Goal: Contribute content

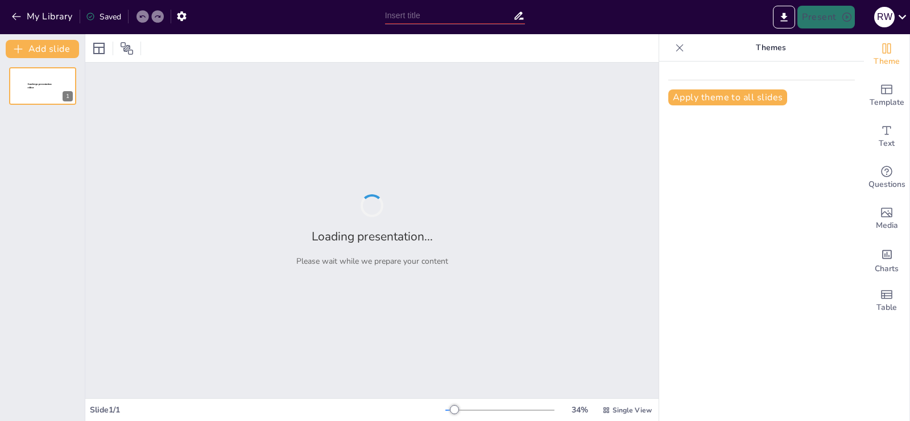
type input "Resumen, Reseña-Comentario Crítico y Ensayo: Definiciones y Diferencias"
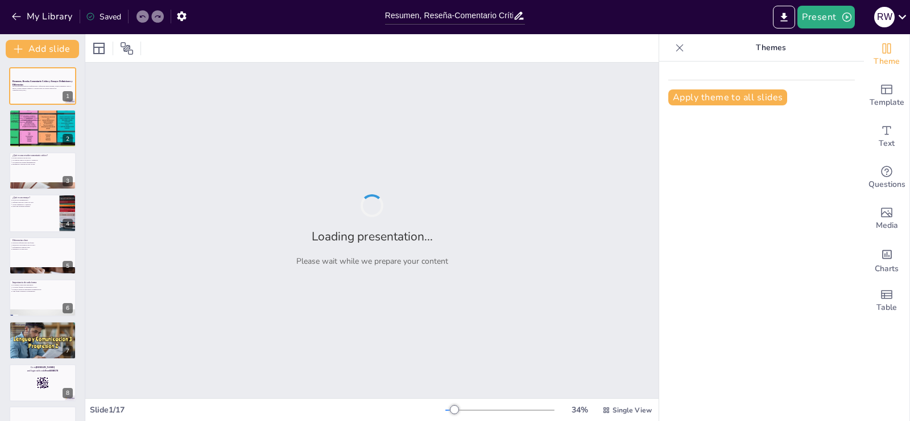
checkbox input "true"
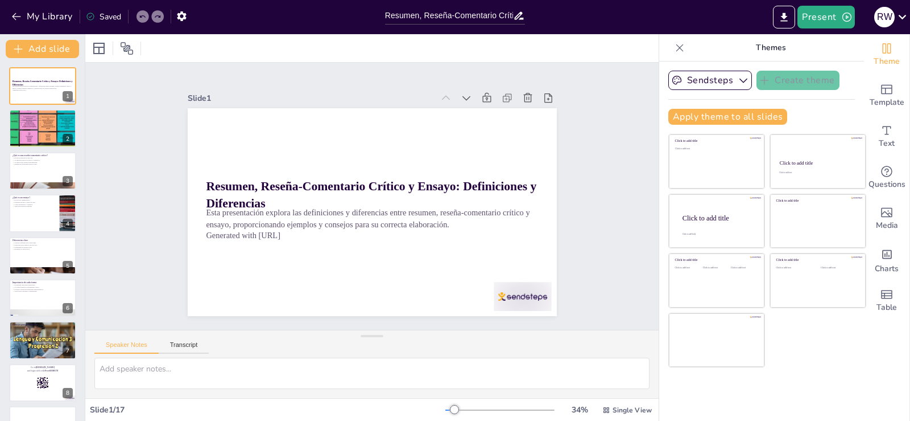
checkbox input "true"
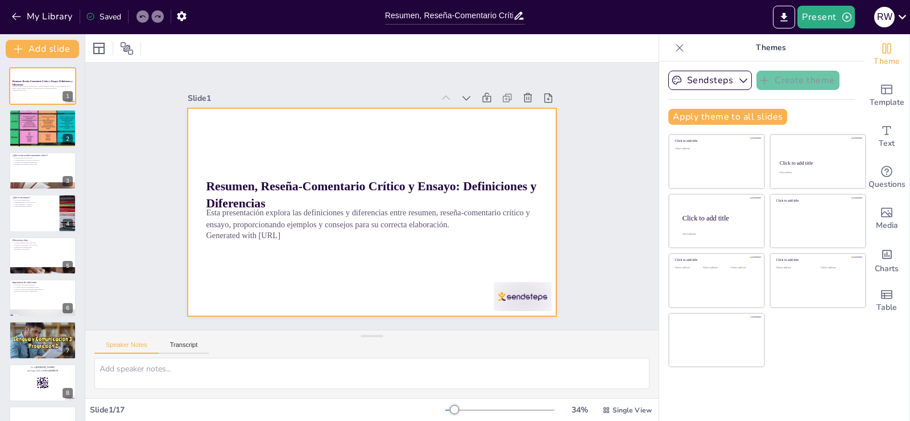
checkbox input "true"
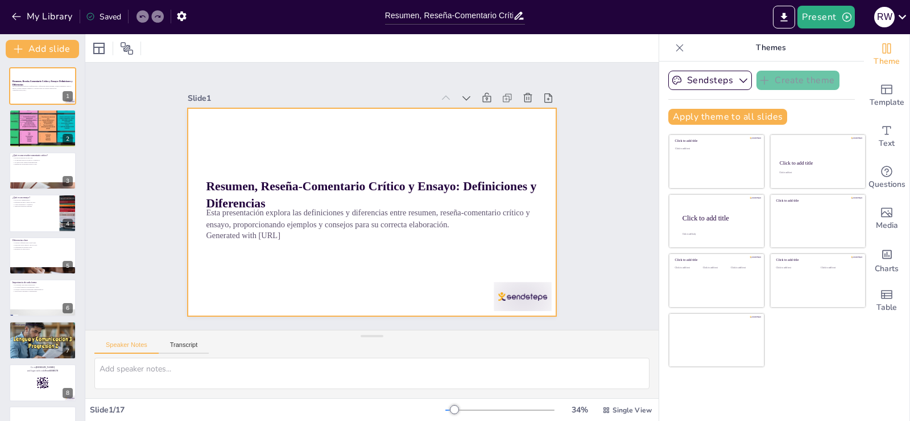
checkbox input "true"
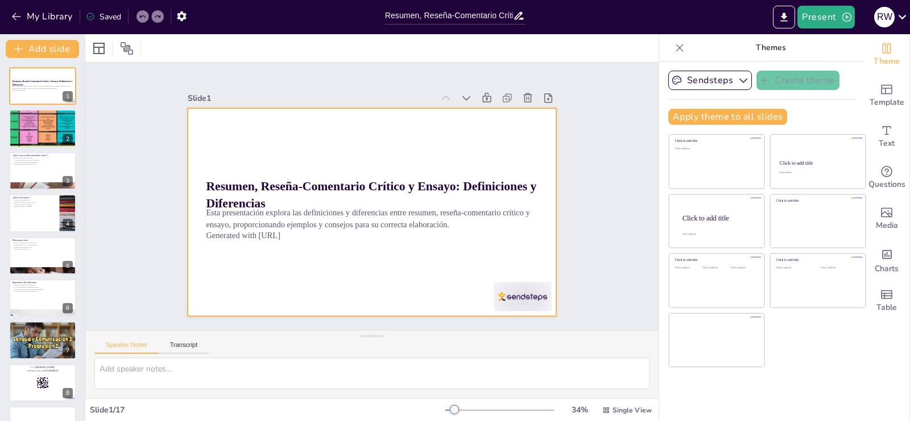
checkbox input "true"
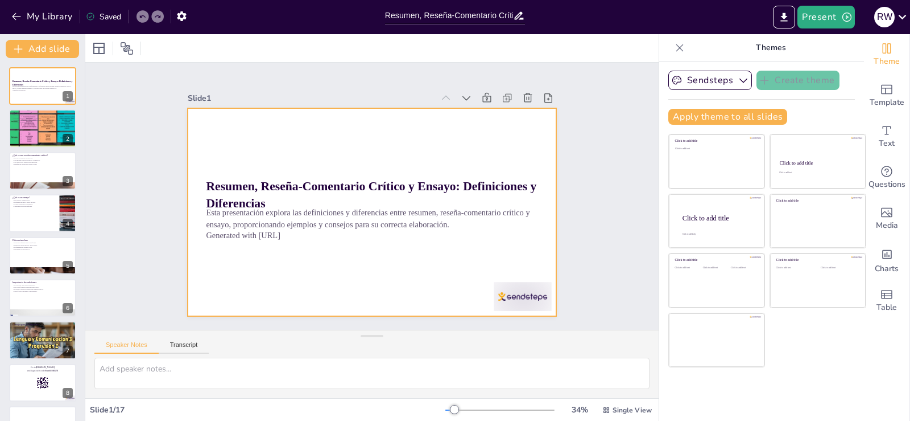
checkbox input "true"
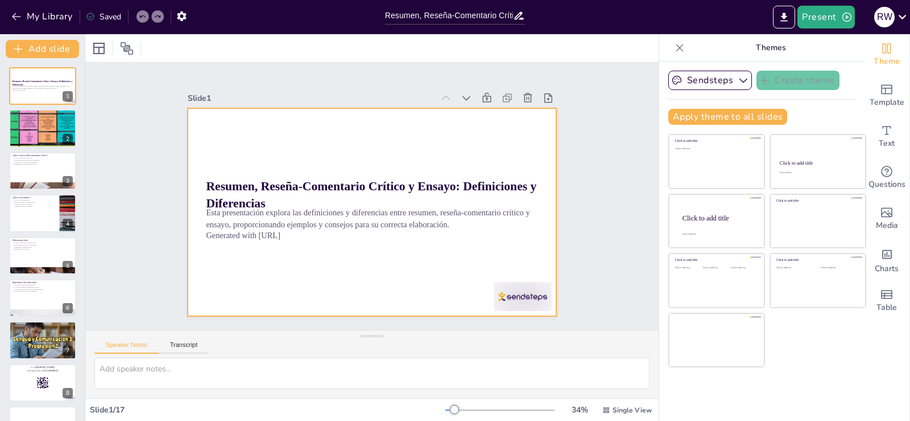
checkbox input "true"
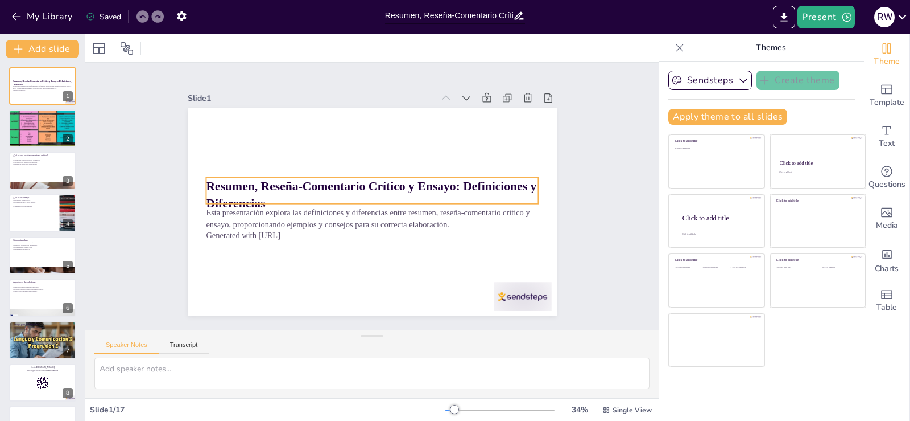
checkbox input "true"
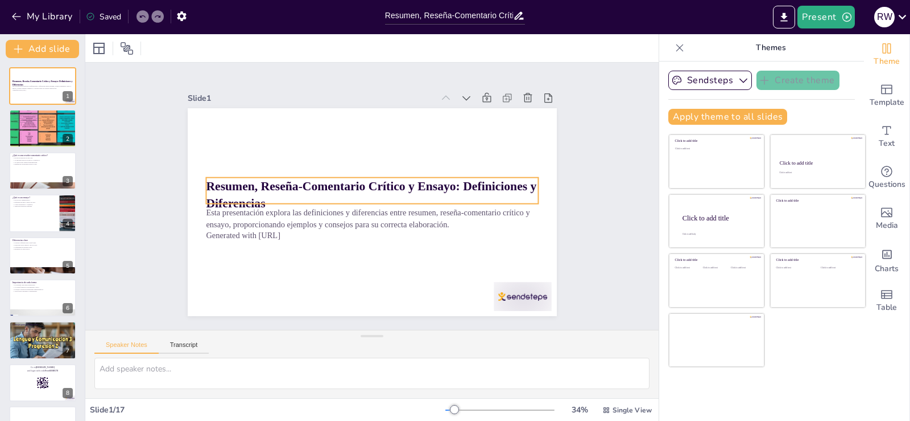
checkbox input "true"
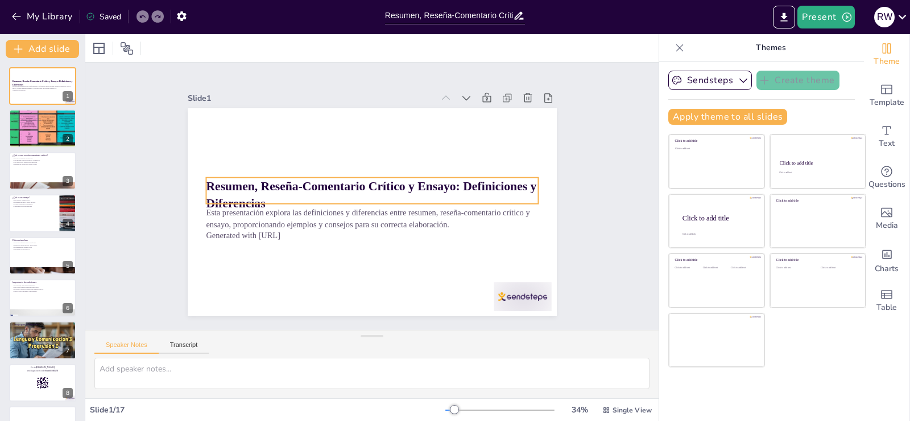
checkbox input "true"
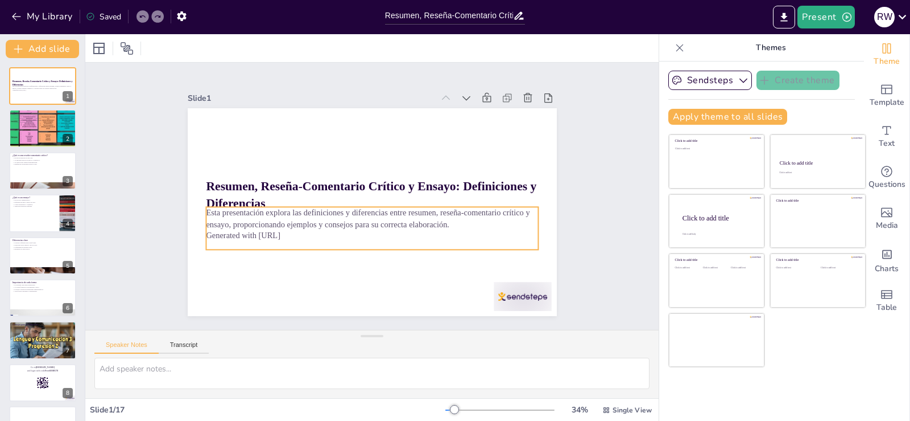
checkbox input "true"
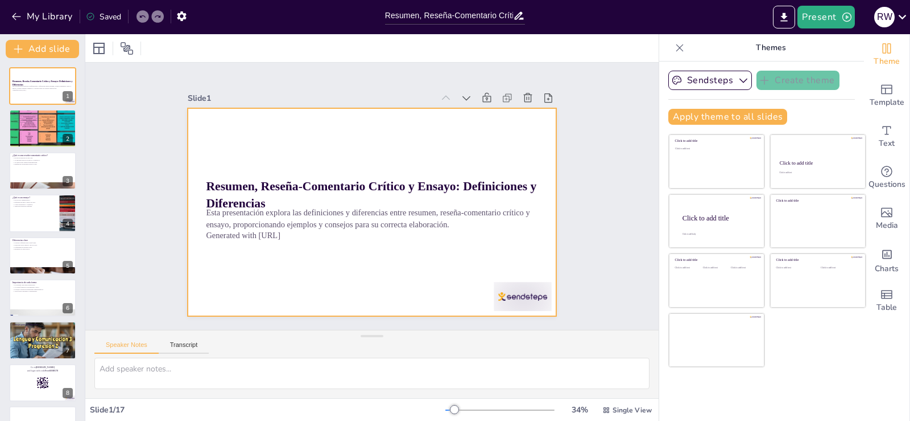
checkbox input "true"
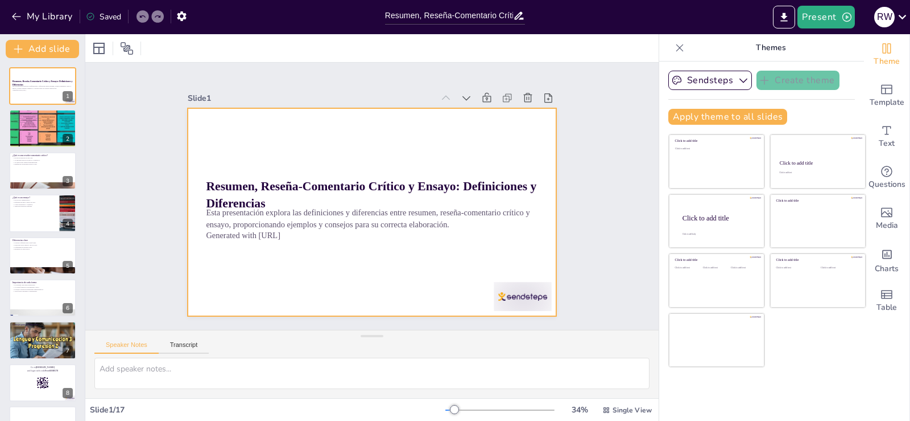
checkbox input "true"
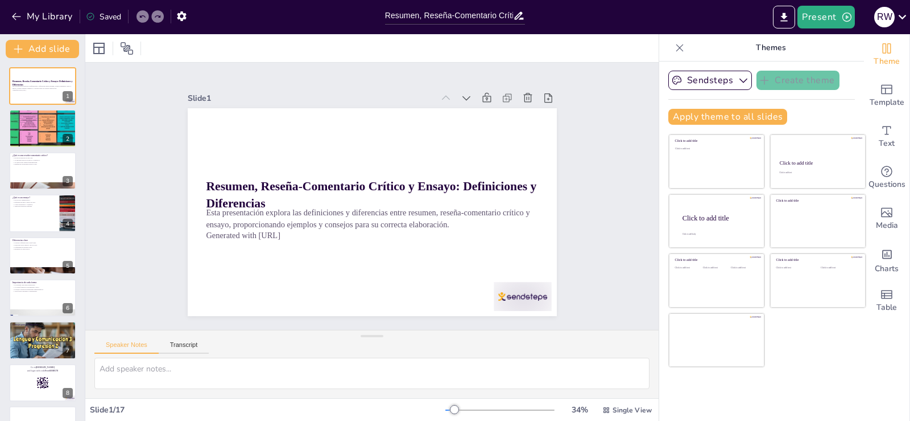
checkbox input "true"
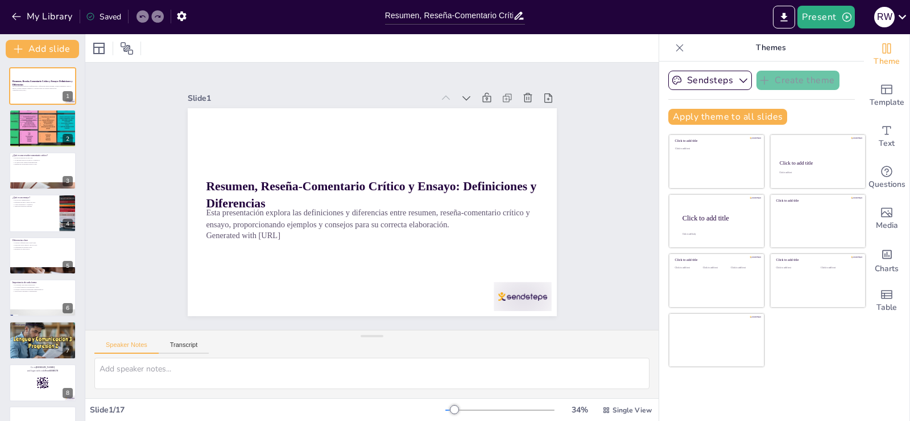
checkbox input "true"
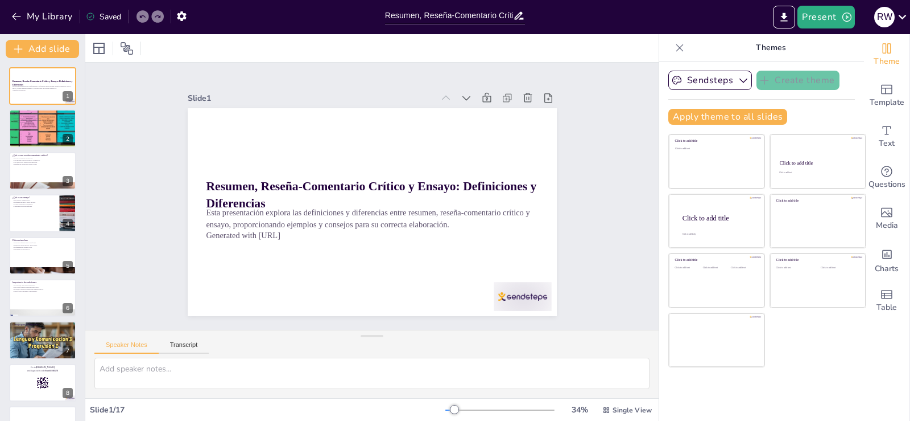
checkbox input "true"
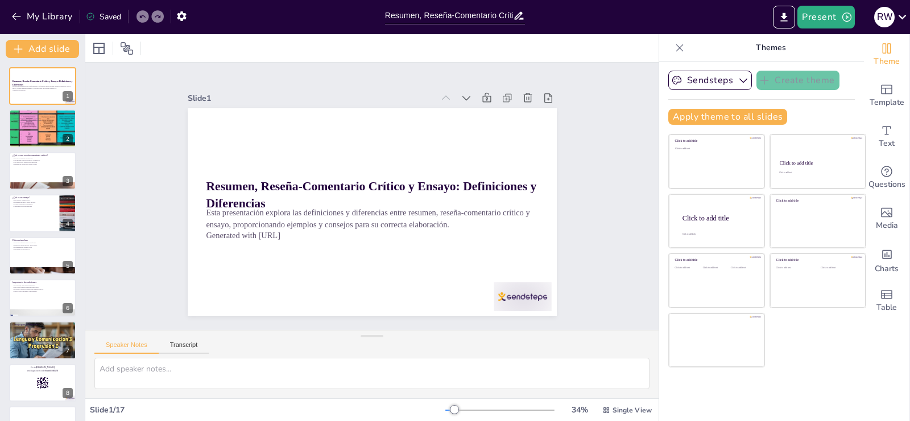
checkbox input "true"
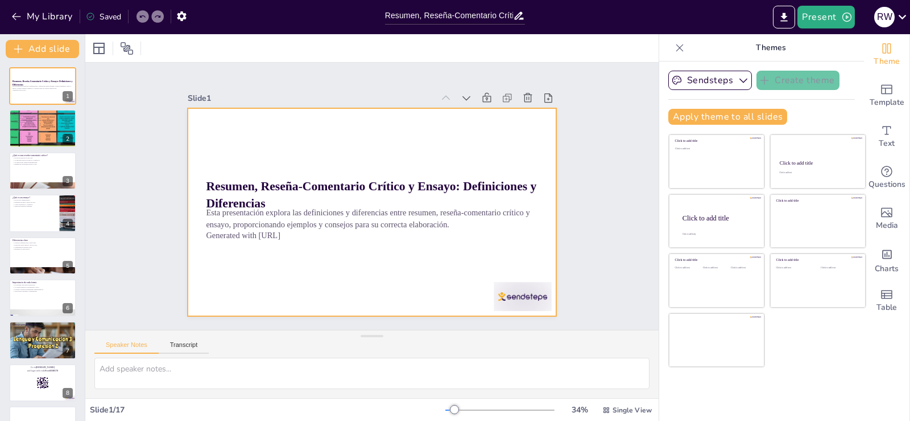
checkbox input "true"
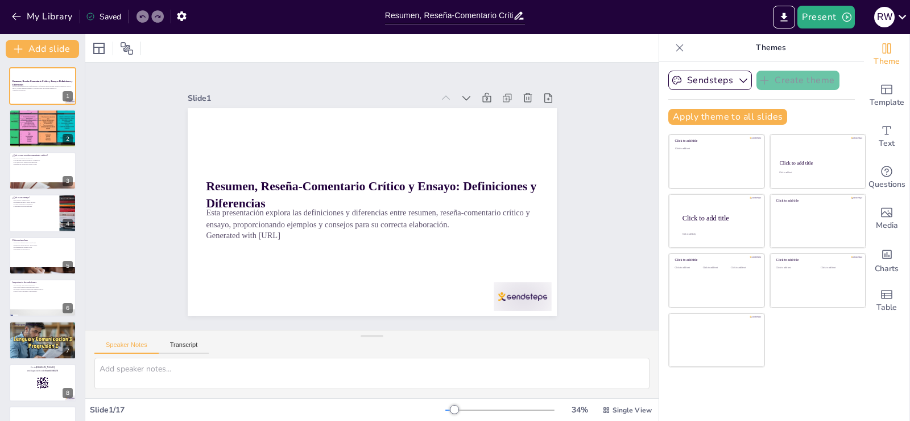
checkbox input "true"
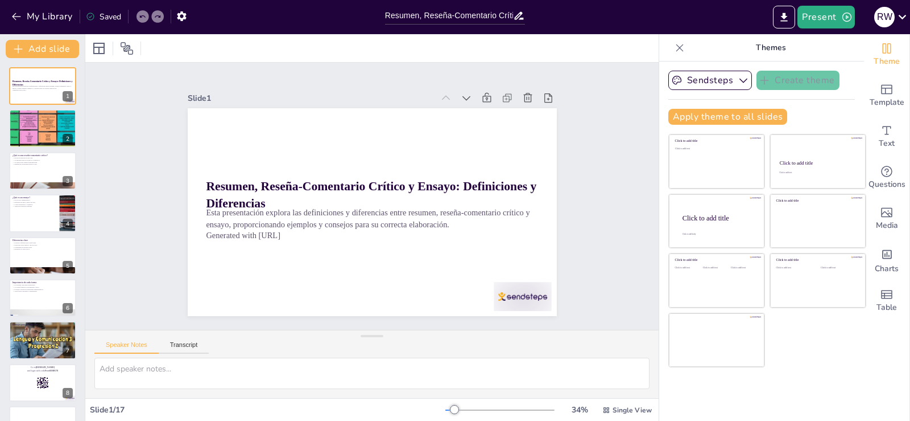
checkbox input "true"
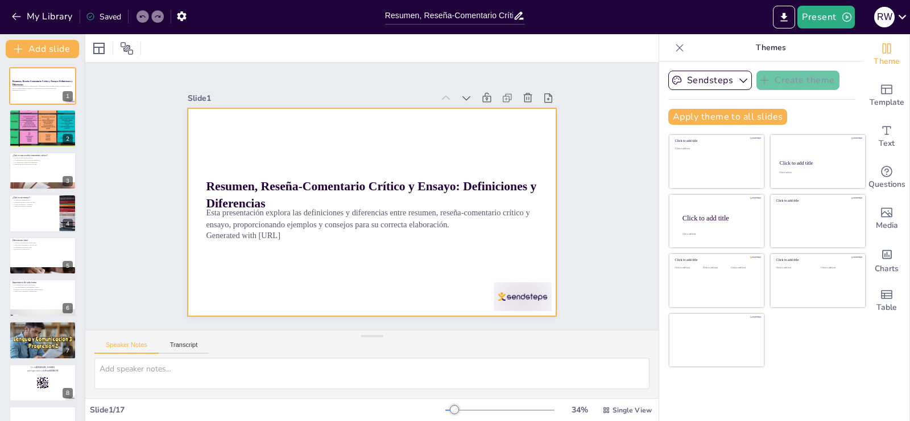
checkbox input "true"
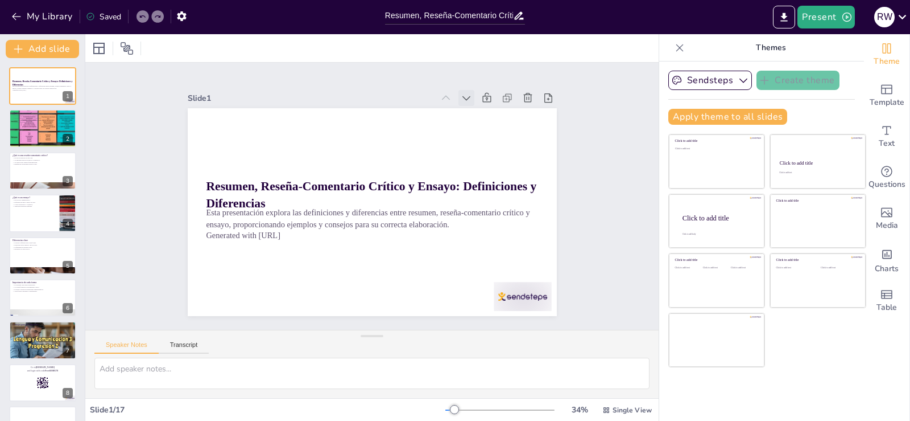
click at [461, 94] on icon at bounding box center [466, 97] width 11 height 11
checkbox input "true"
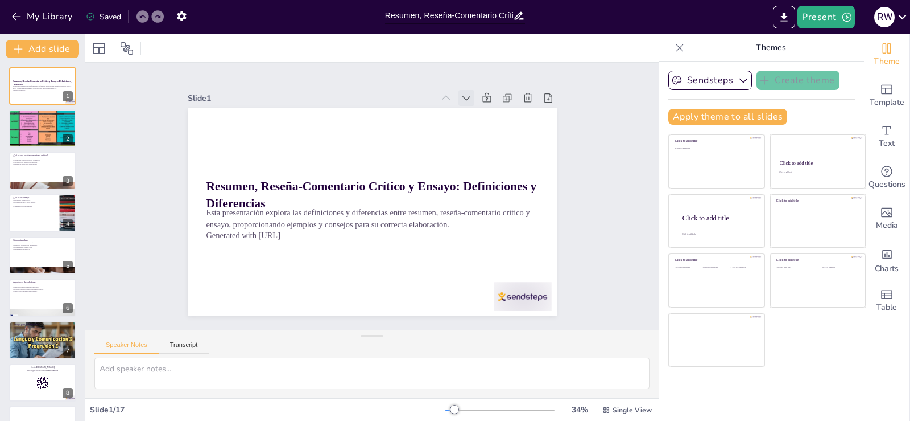
checkbox input "true"
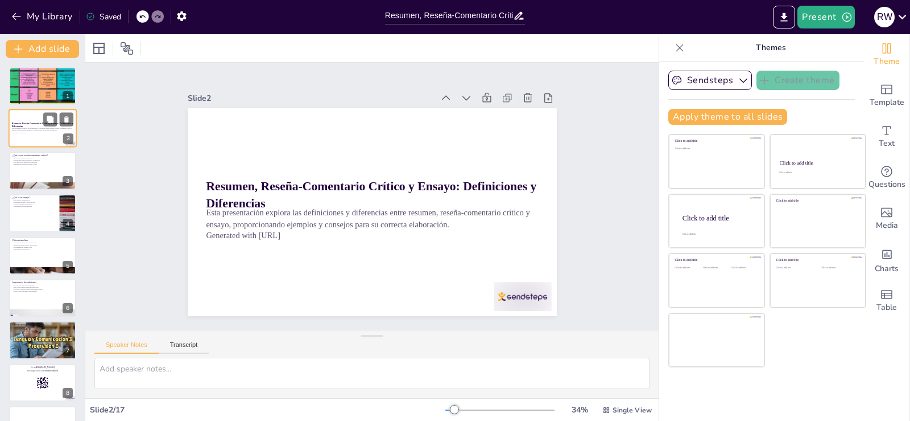
checkbox input "true"
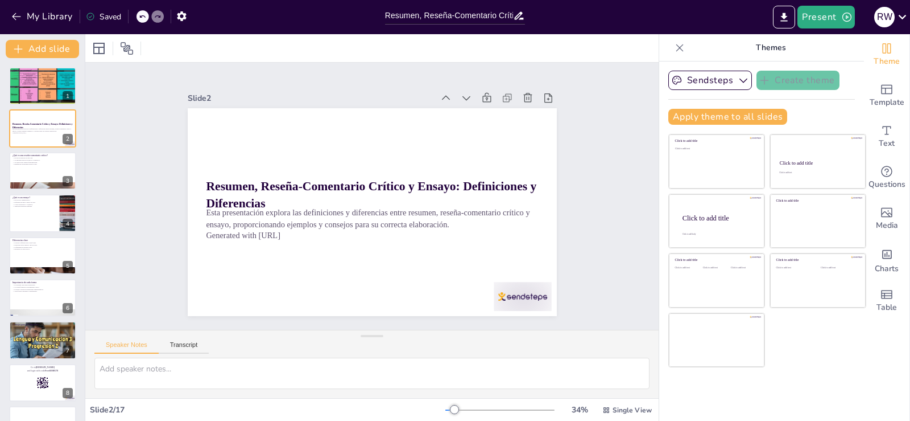
checkbox input "true"
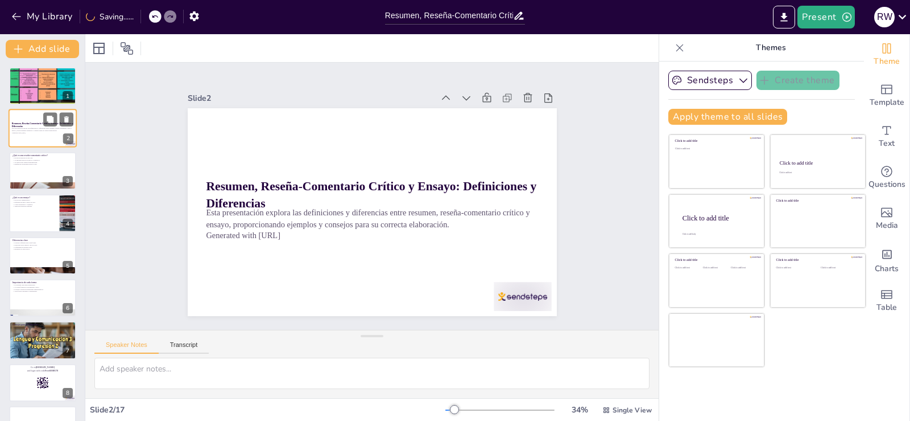
checkbox input "true"
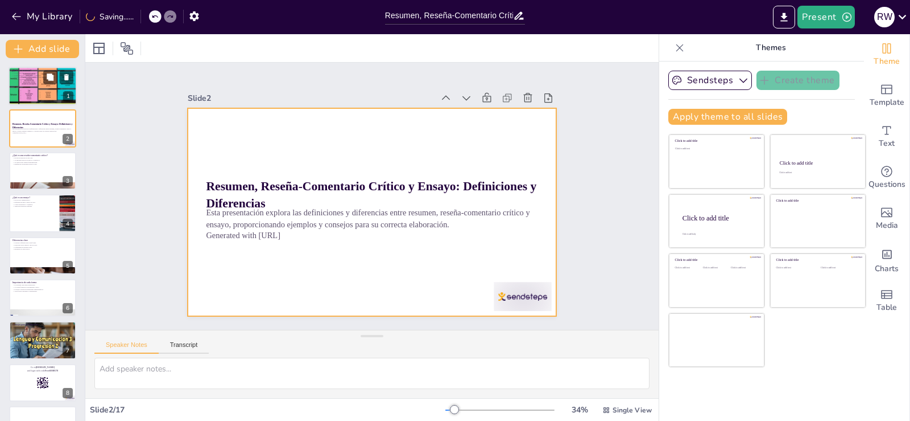
checkbox input "true"
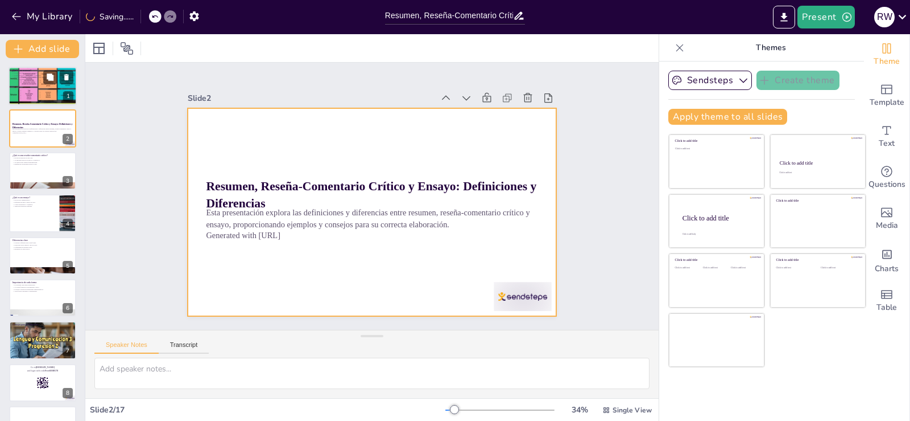
checkbox input "true"
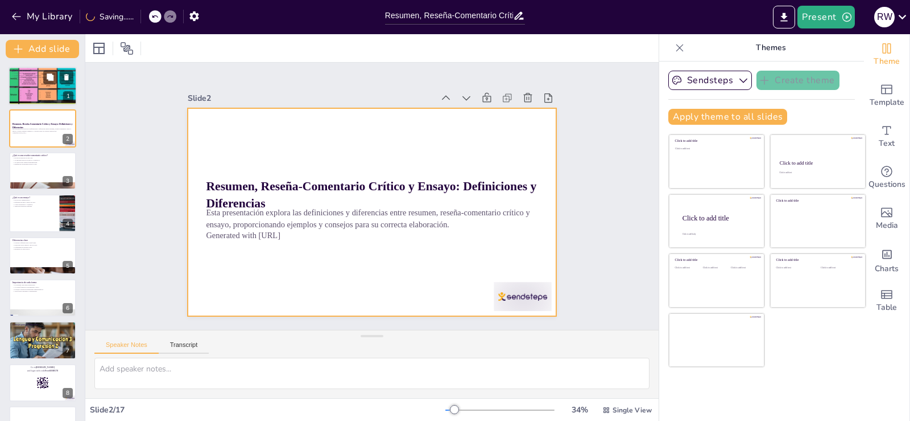
checkbox input "true"
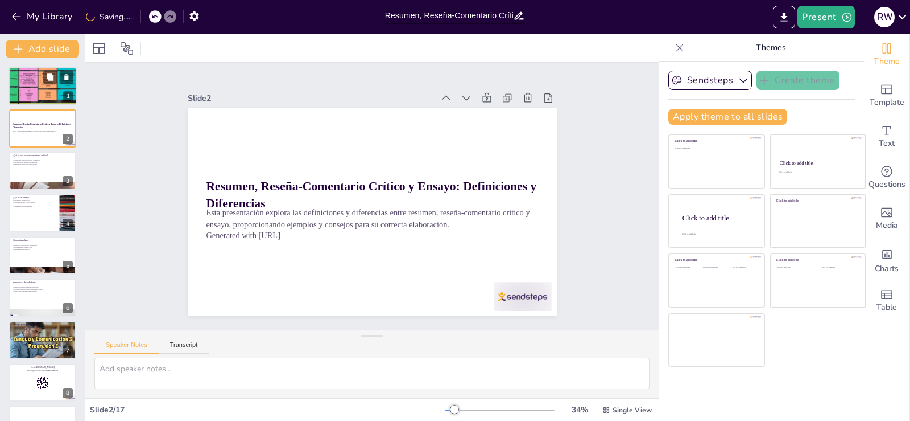
click at [36, 86] on div at bounding box center [43, 85] width 68 height 91
type textarea "Un resumen debe centrarse en las ideas principales del texto original. Esto sig…"
checkbox input "true"
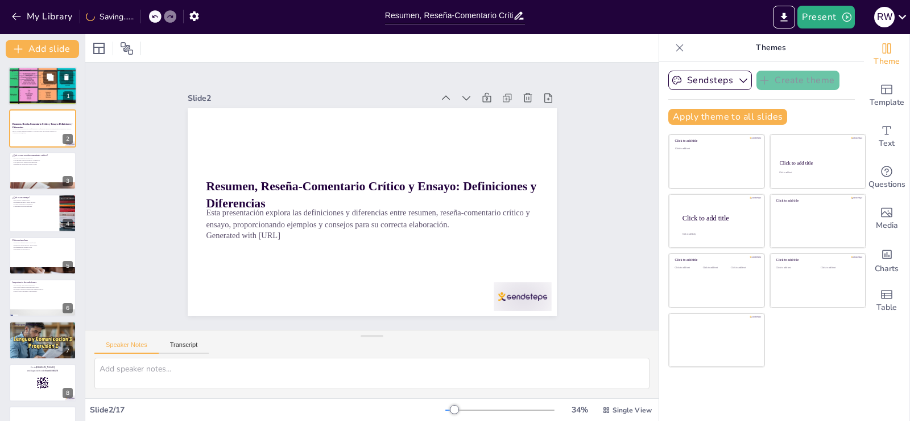
checkbox input "true"
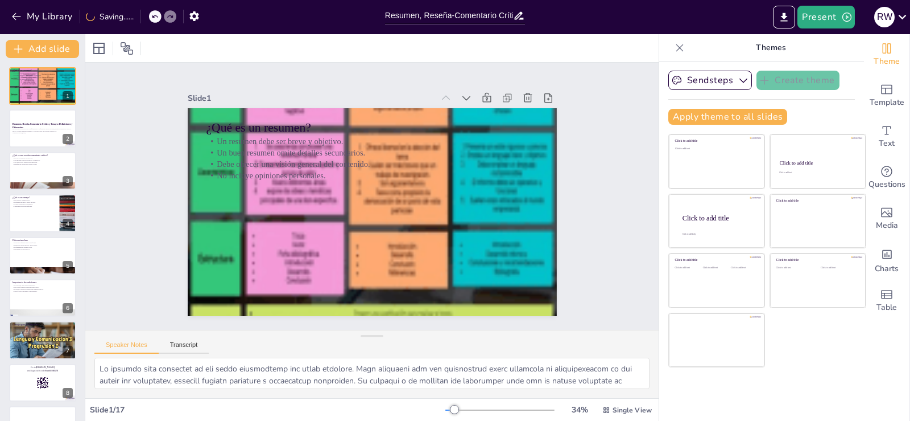
checkbox input "true"
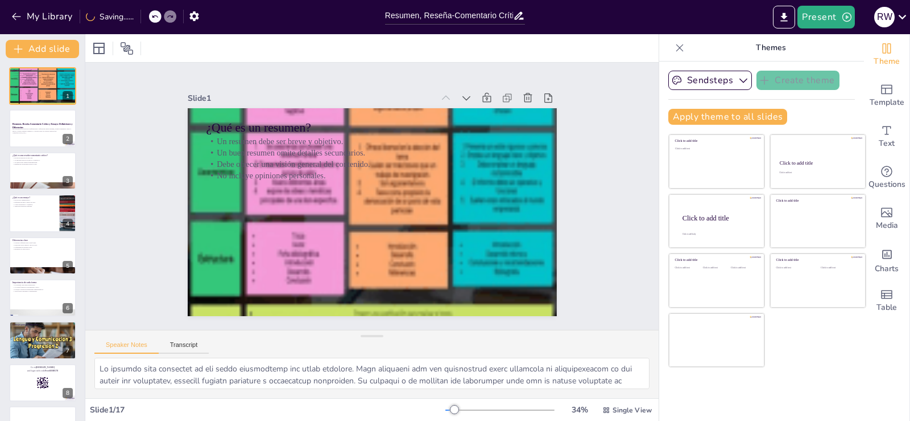
checkbox input "true"
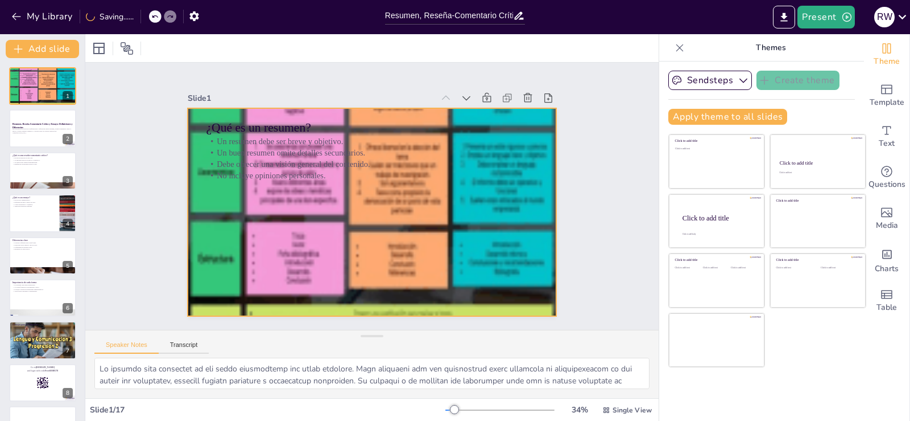
checkbox input "true"
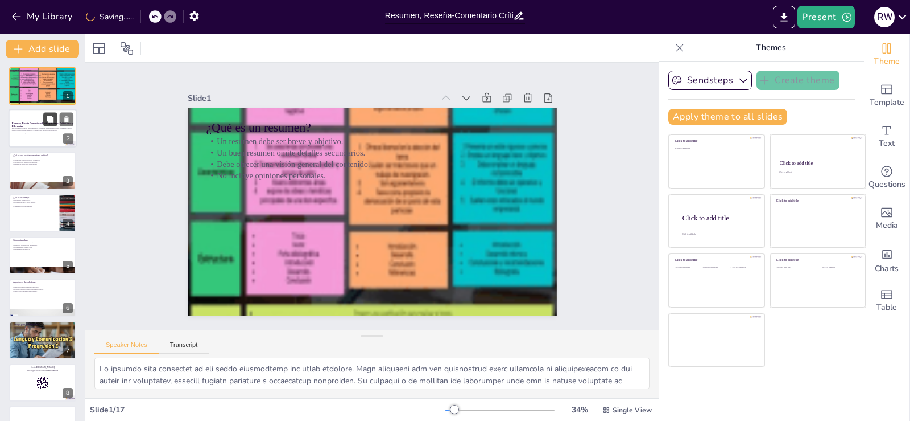
checkbox input "true"
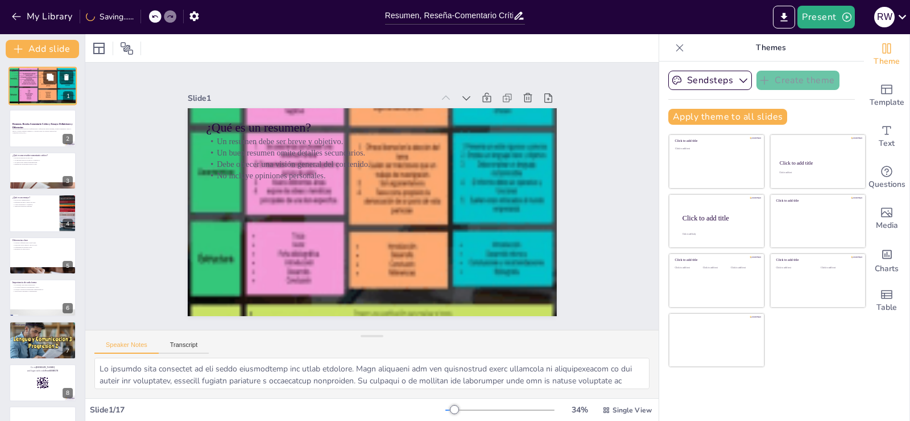
checkbox input "true"
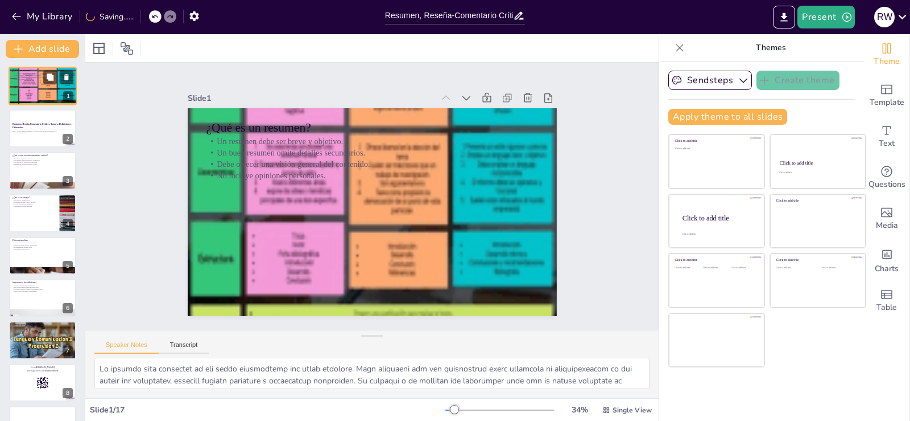
checkbox input "true"
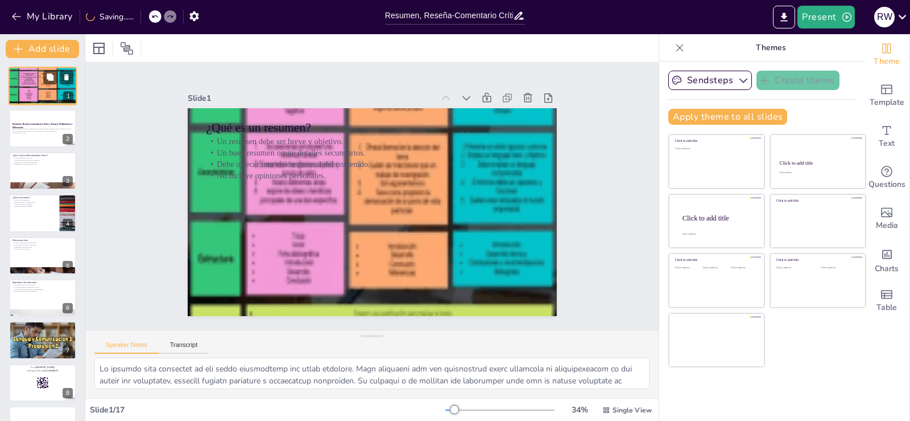
checkbox input "true"
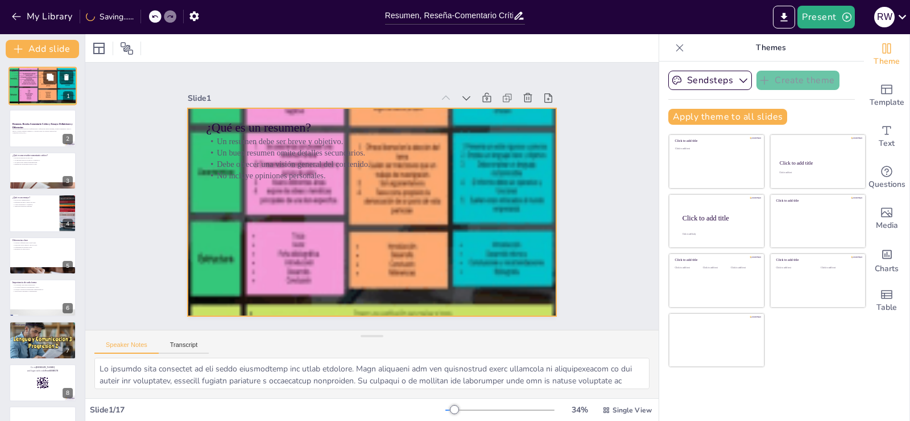
checkbox input "true"
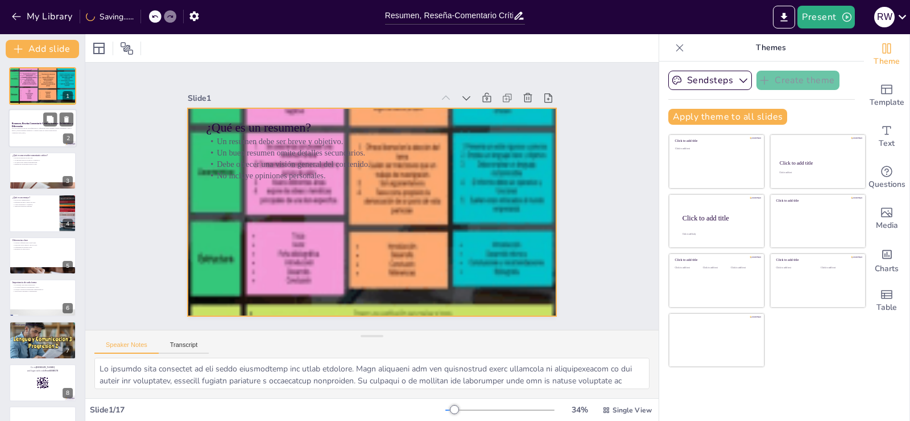
checkbox input "true"
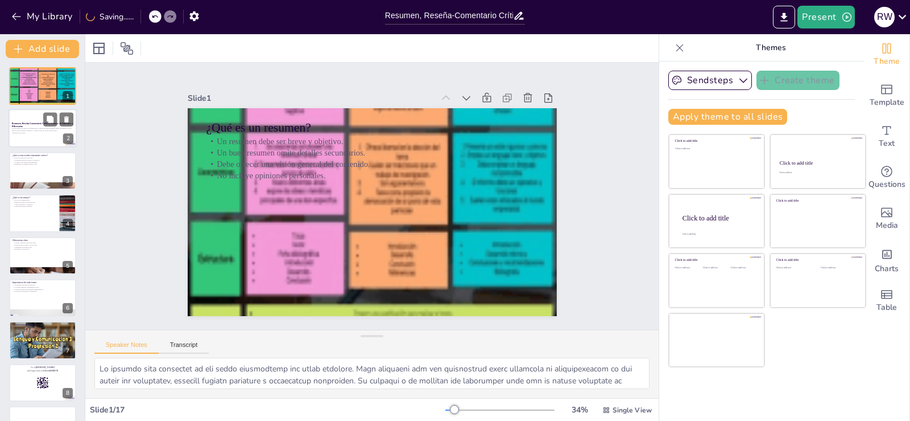
checkbox input "true"
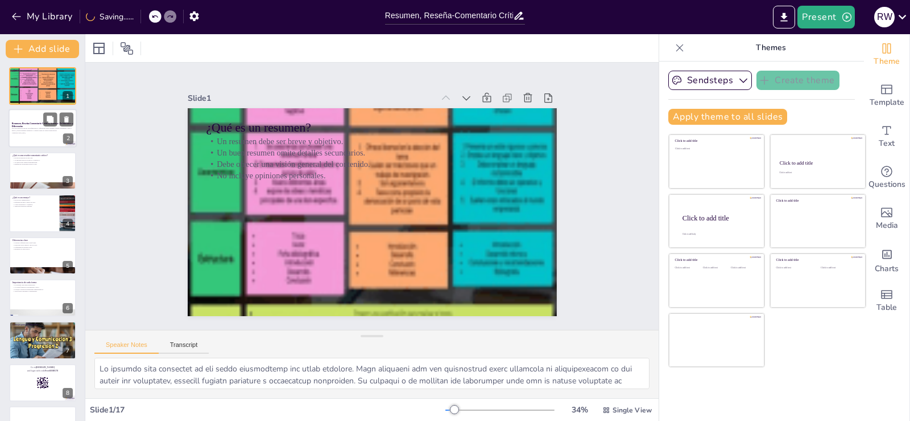
checkbox input "true"
click at [27, 126] on p "Resumen, Reseña-Comentario Crítico y Ensayo: Definiciones y Diferencias" at bounding box center [42, 125] width 61 height 6
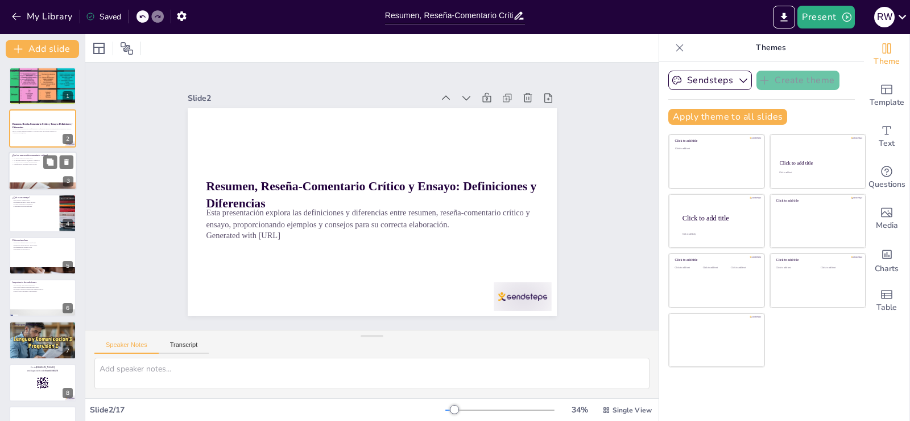
click at [34, 167] on div at bounding box center [43, 170] width 68 height 39
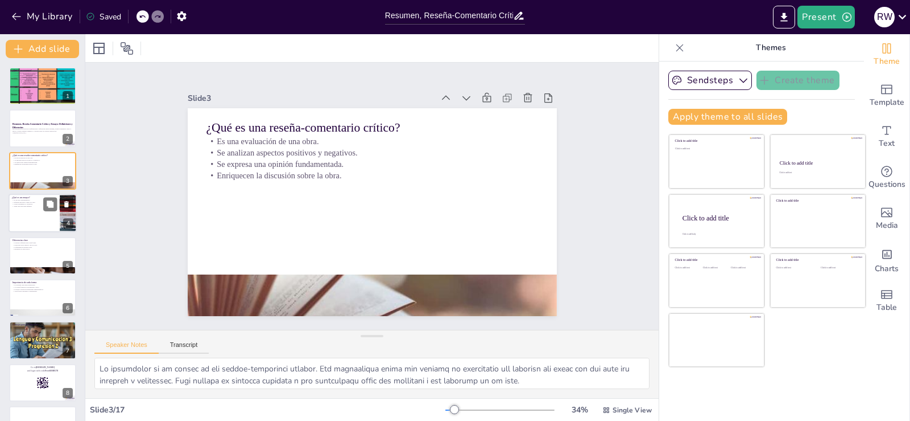
click at [30, 218] on div at bounding box center [43, 212] width 68 height 39
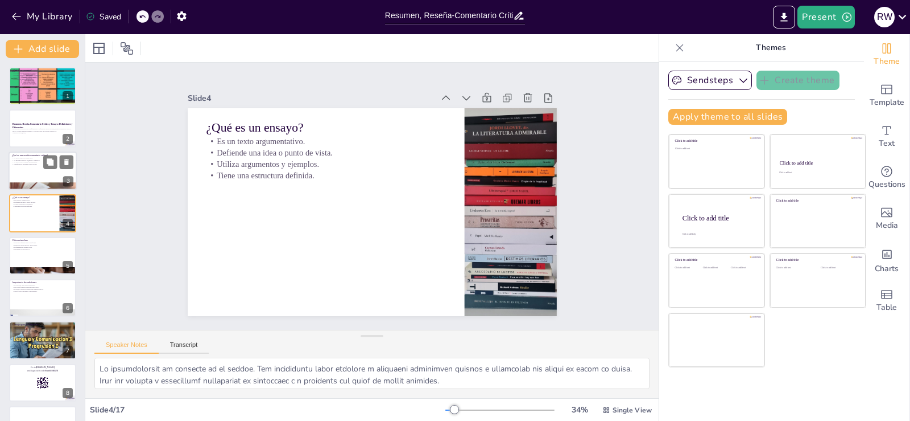
click at [47, 152] on div "¿Qué es una reseña-comentario crítico? Es una evaluación de una obra. Se analiz…" at bounding box center [43, 170] width 68 height 39
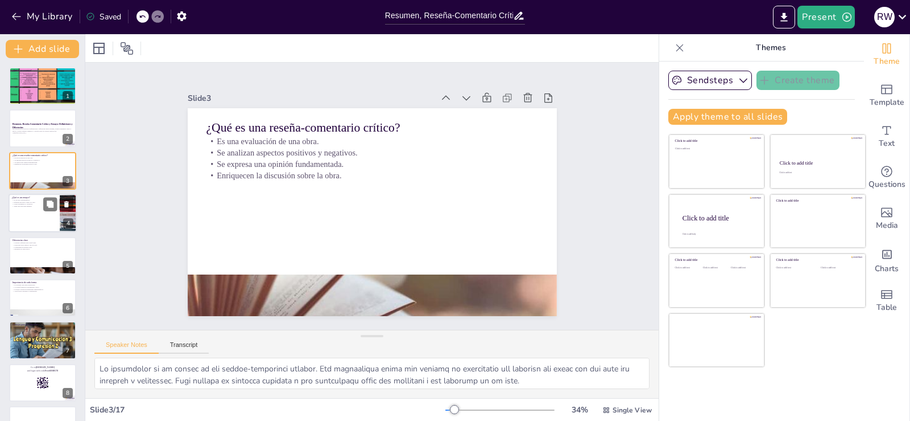
click at [43, 225] on div at bounding box center [43, 212] width 68 height 39
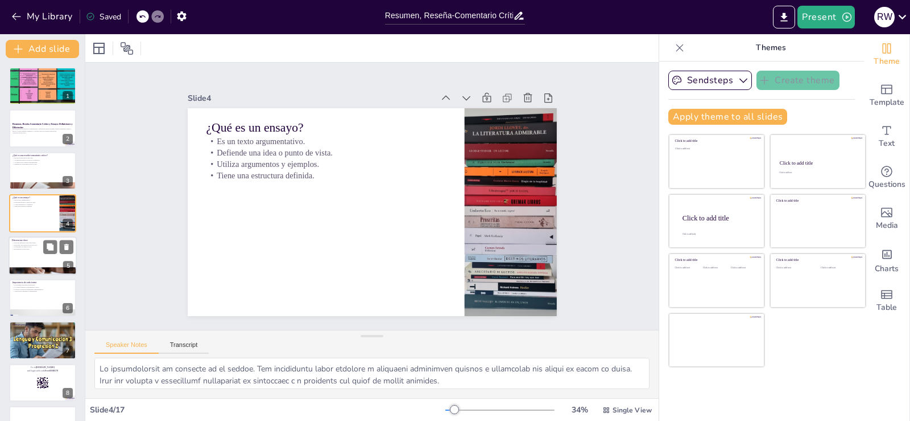
click at [43, 256] on div at bounding box center [43, 255] width 68 height 39
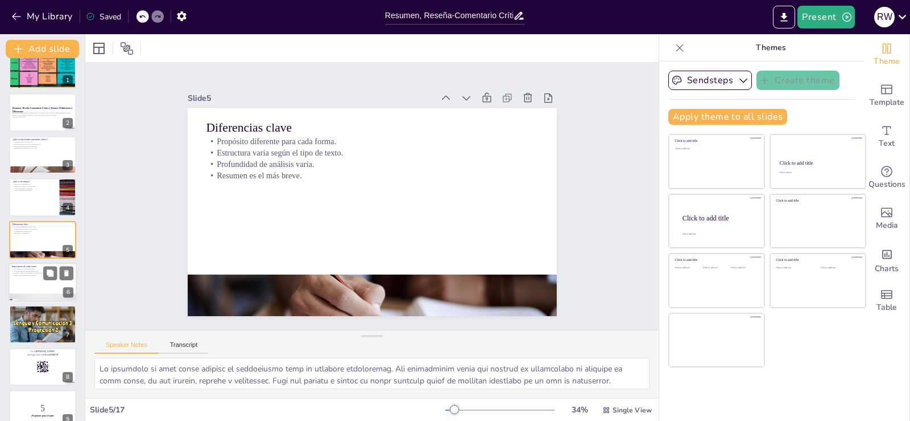
click at [37, 295] on div at bounding box center [43, 297] width 68 height 91
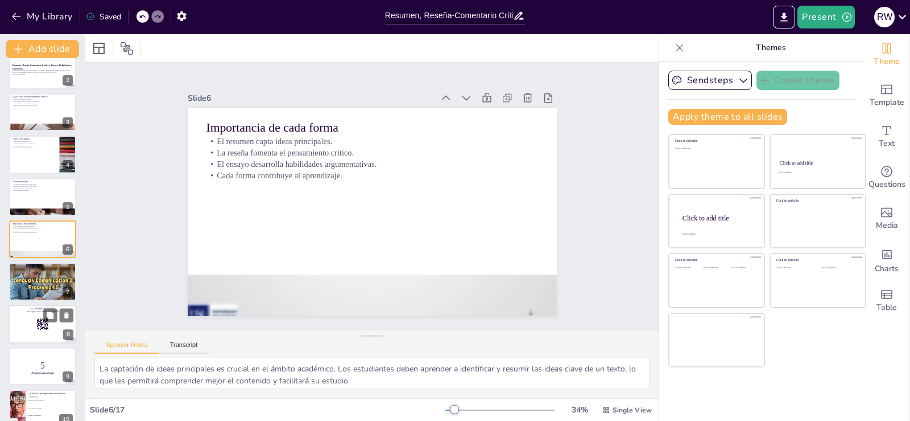
click at [44, 330] on div at bounding box center [43, 323] width 68 height 39
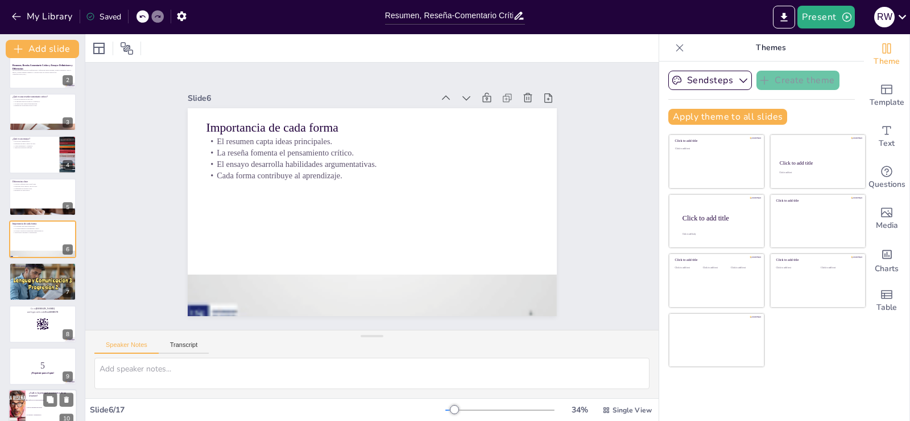
scroll to position [143, 0]
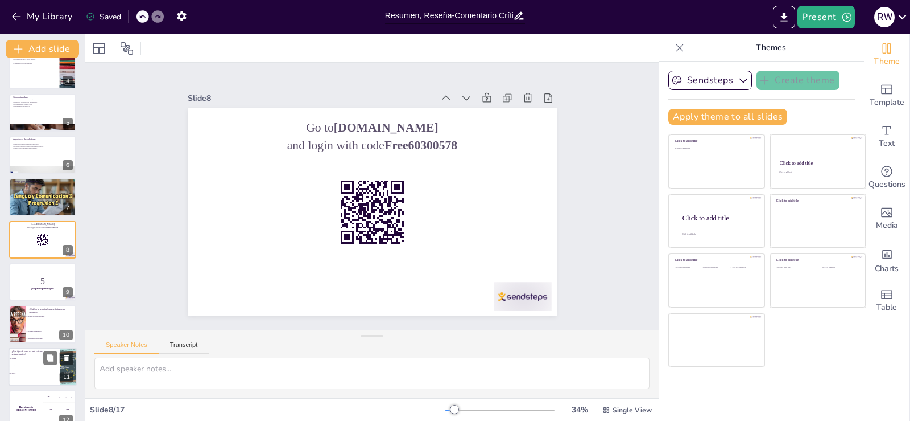
click at [46, 366] on li "La reseña." at bounding box center [34, 365] width 51 height 7
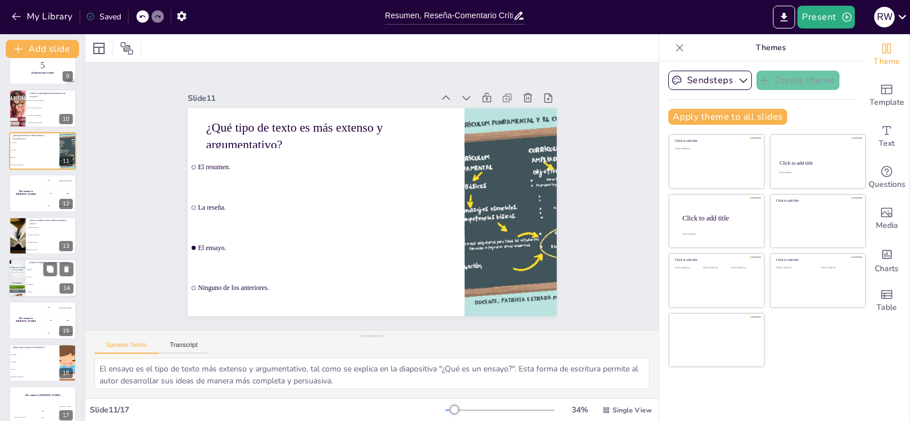
scroll to position [370, 0]
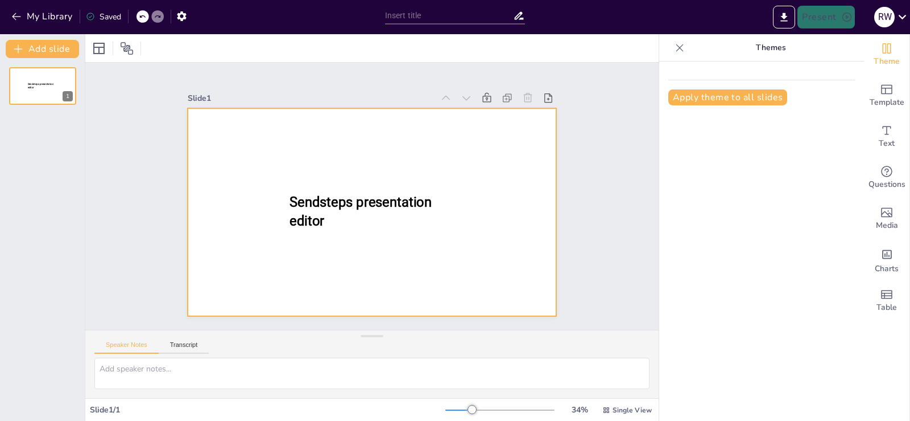
type input "Resumen, Reseña-Comentario Crítico y Ensayo: Definiciones y Diferencias"
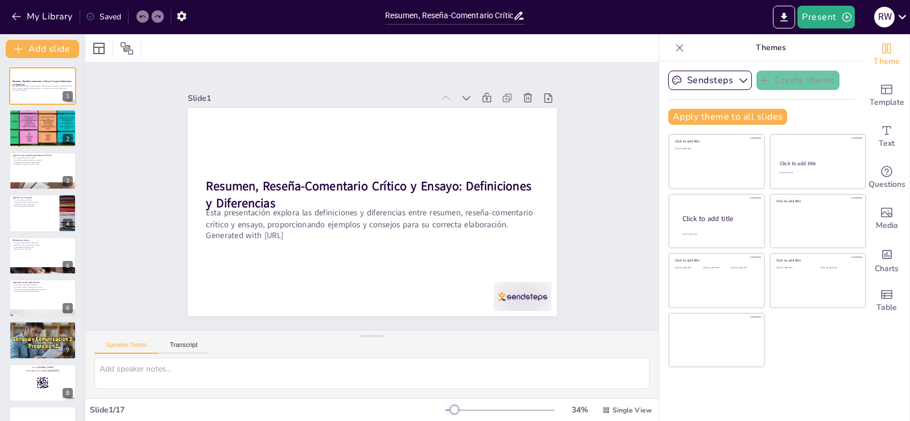
checkbox input "true"
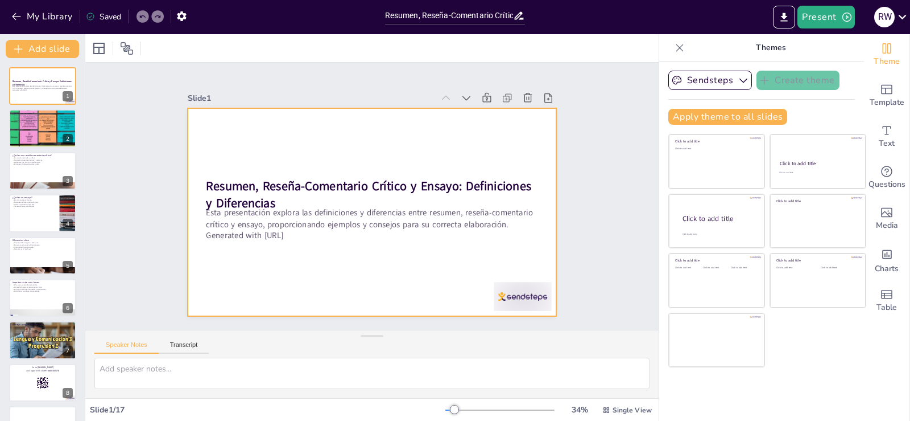
checkbox input "true"
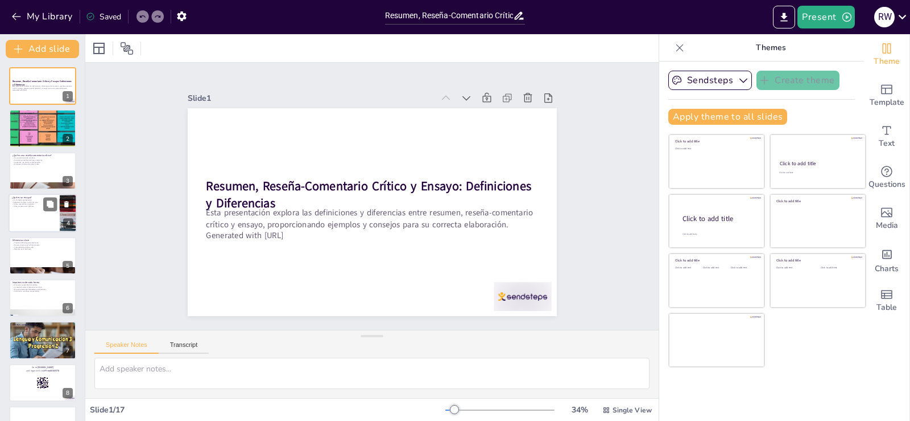
checkbox input "true"
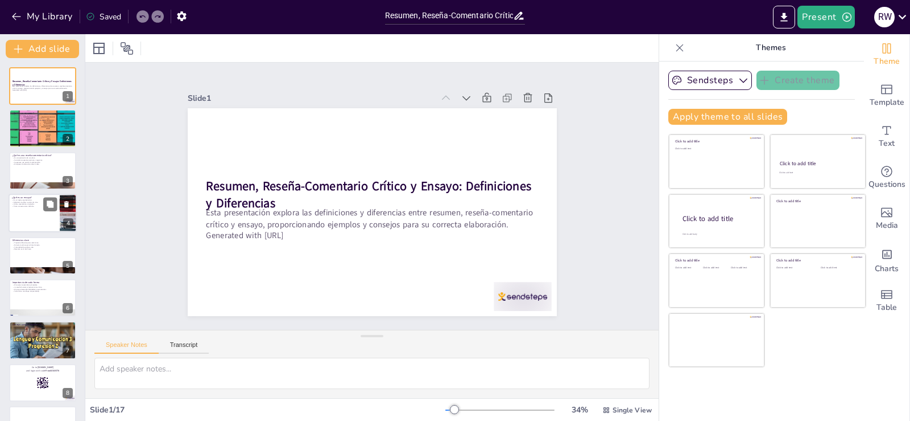
checkbox input "true"
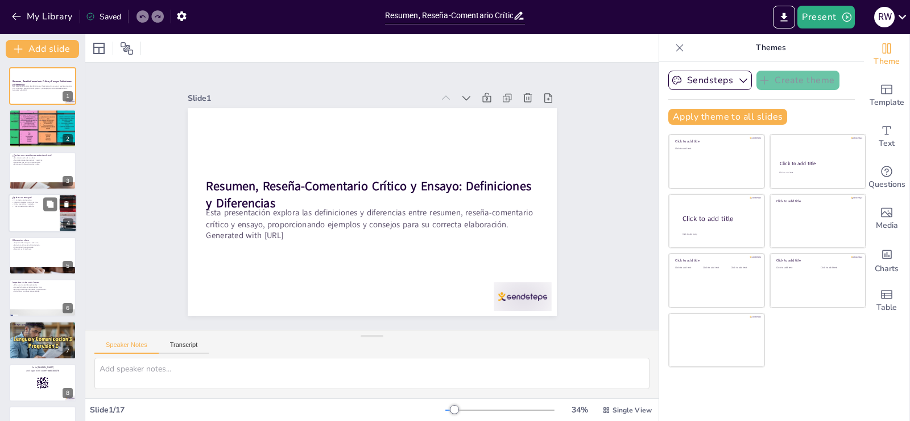
checkbox input "true"
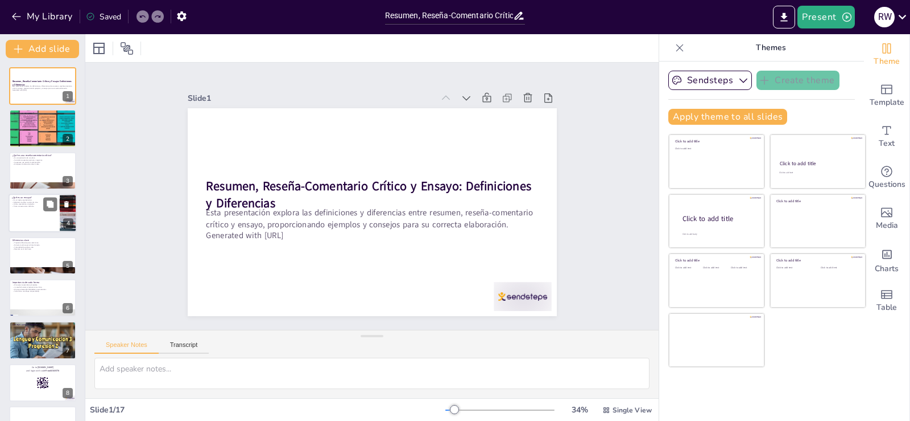
checkbox input "true"
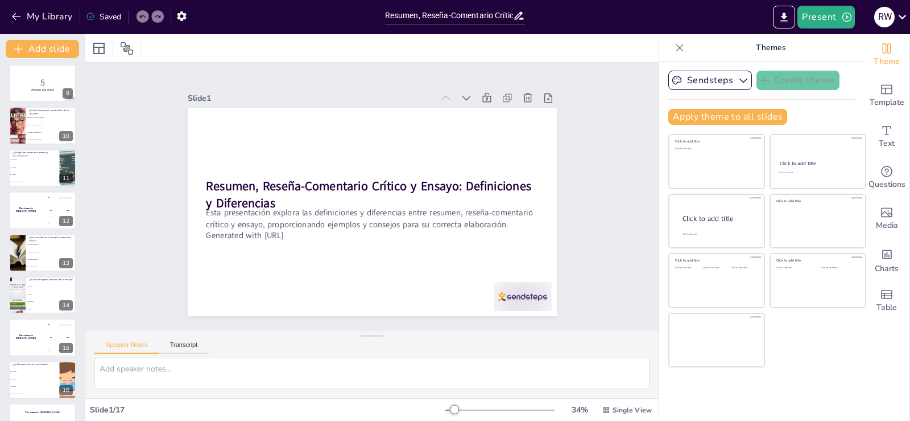
checkbox input "true"
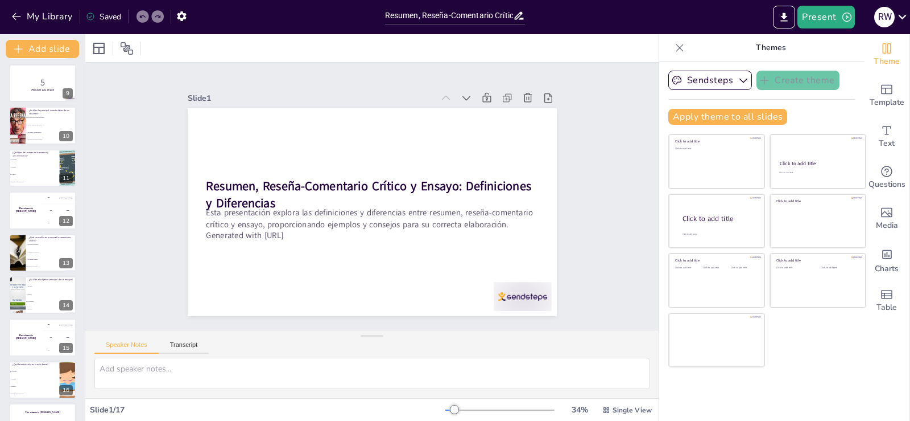
checkbox input "true"
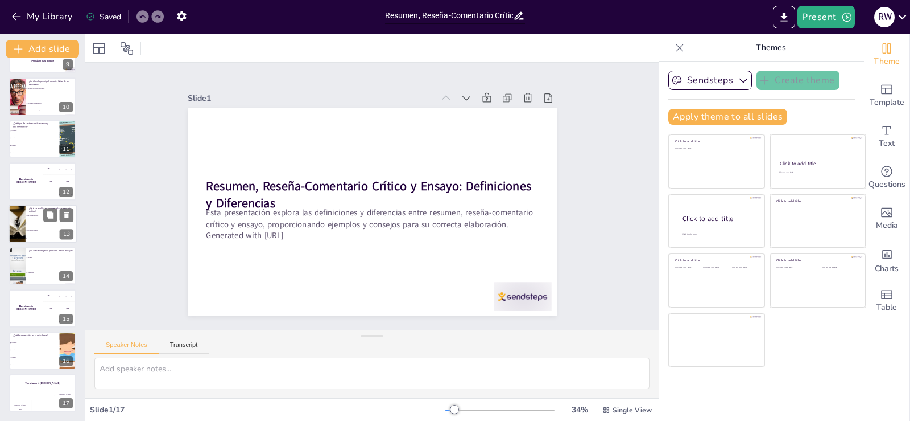
checkbox input "true"
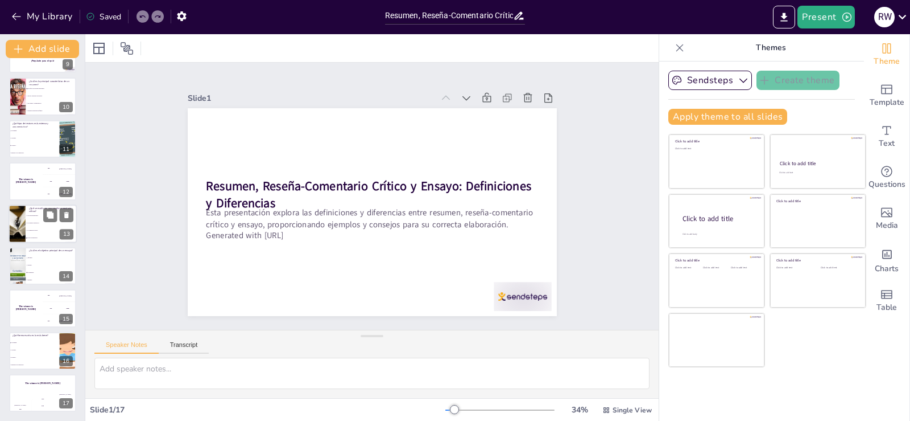
checkbox input "true"
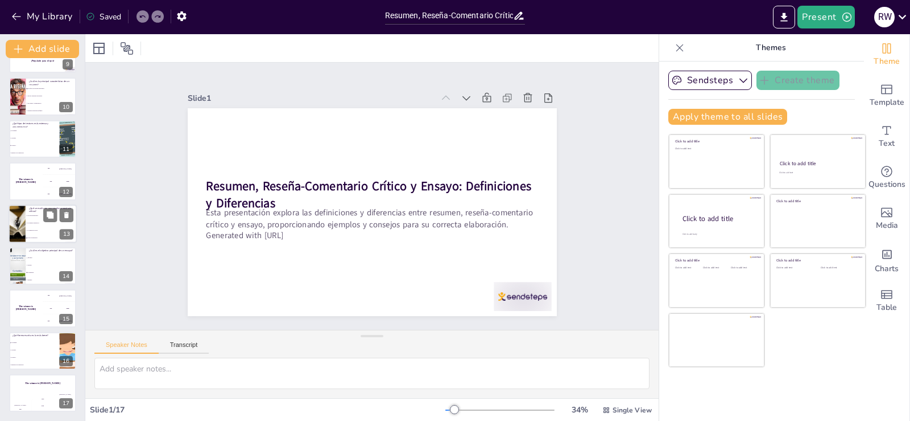
checkbox input "true"
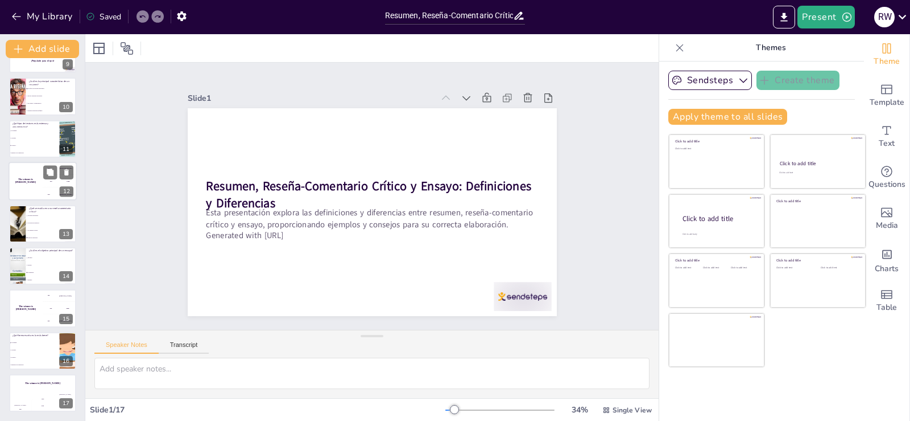
checkbox input "true"
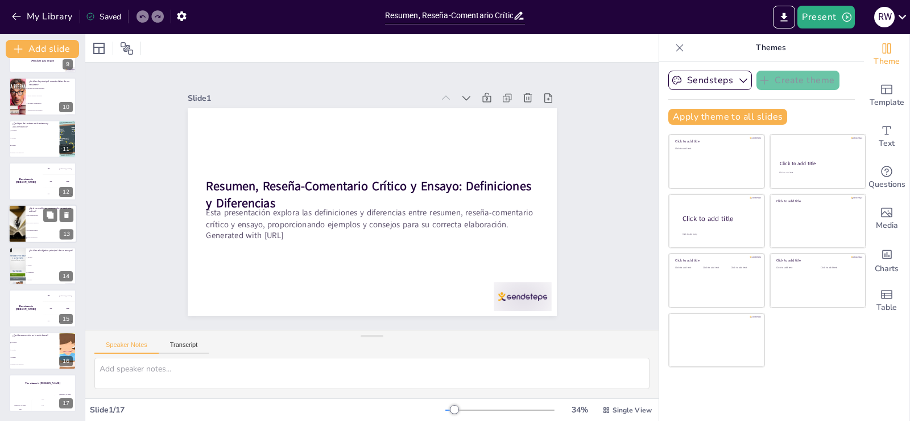
checkbox input "true"
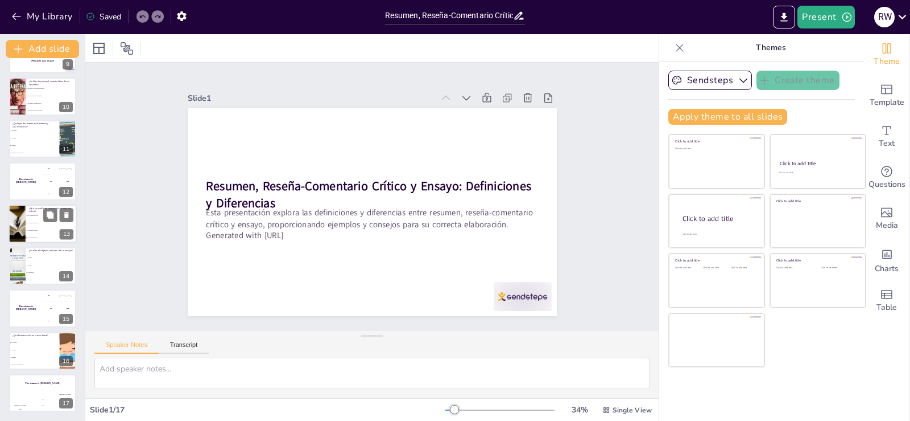
checkbox input "true"
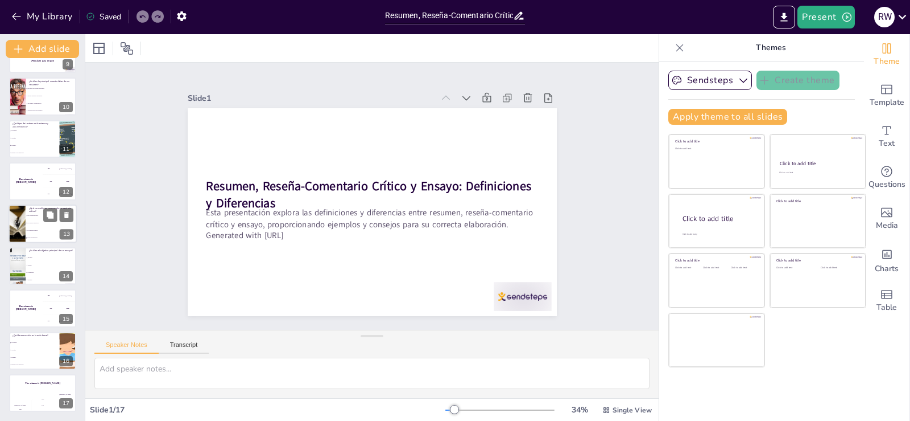
checkbox input "true"
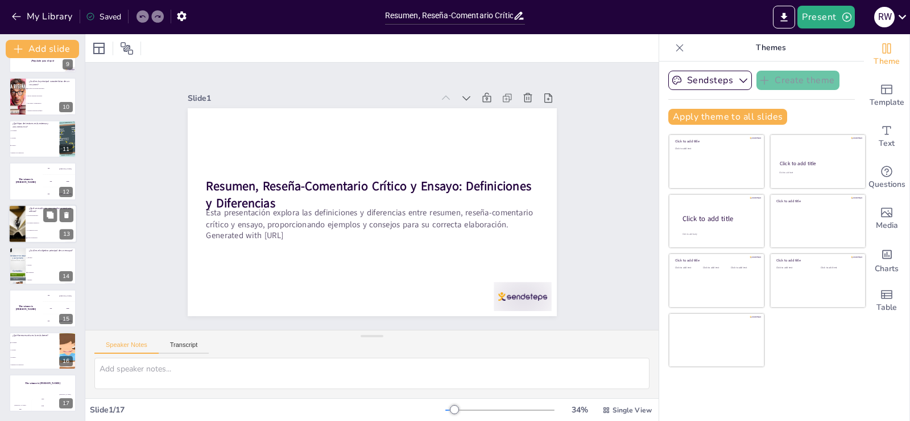
checkbox input "true"
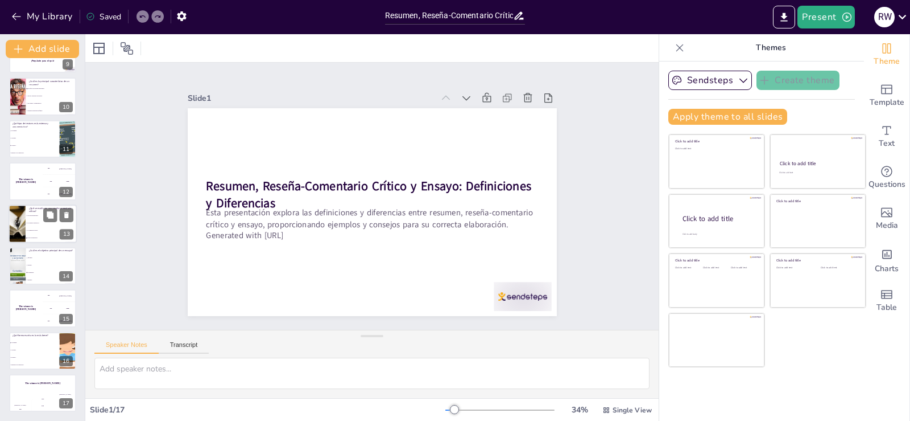
checkbox input "true"
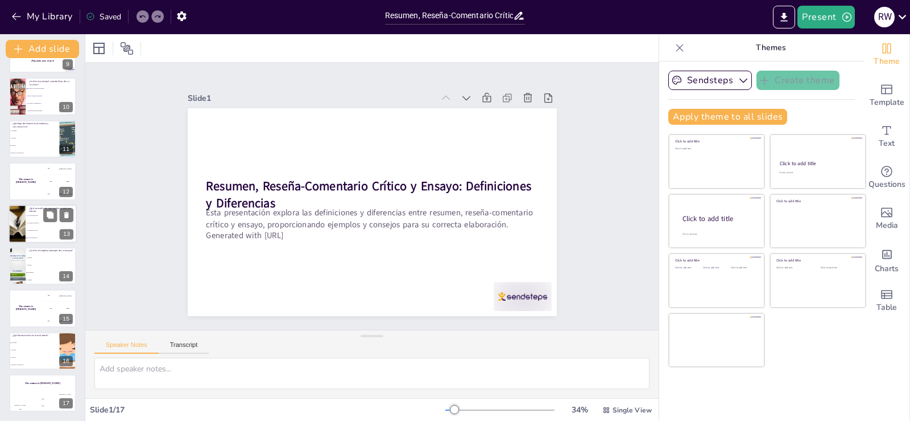
checkbox input "true"
click at [38, 224] on li "Los aspectos negativos." at bounding box center [51, 222] width 51 height 7
type textarea "En una reseña-comentario crítico se evalúan tanto las ideas principales como lo…"
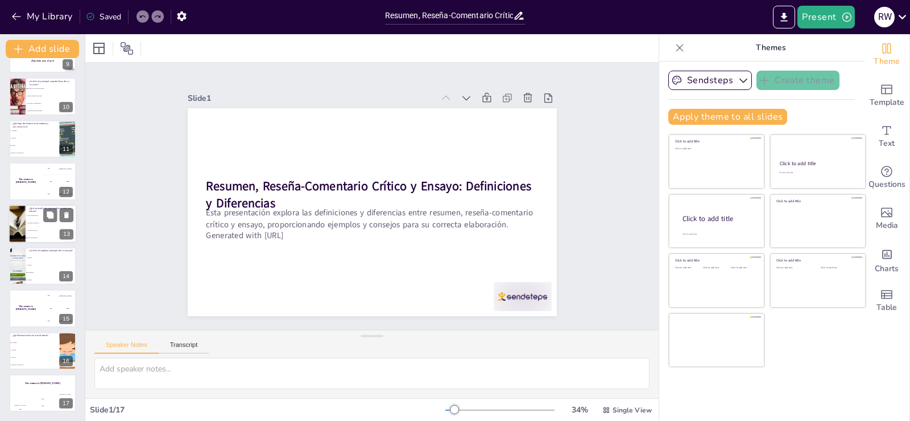
checkbox input "true"
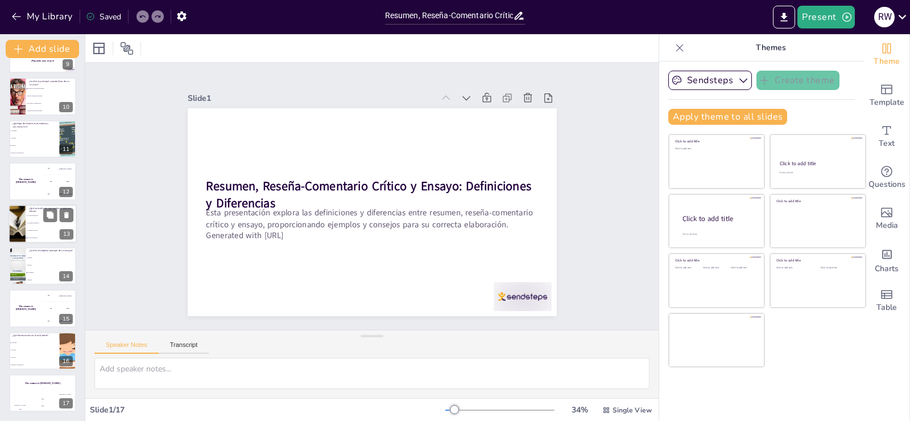
checkbox input "true"
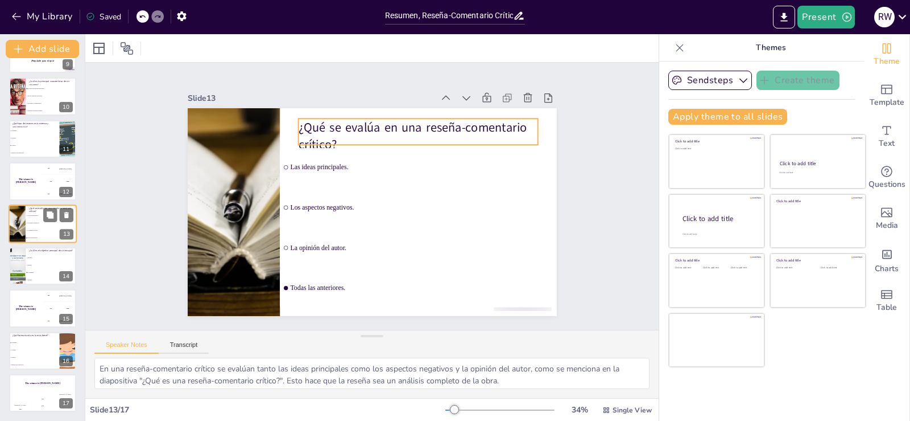
scroll to position [355, 0]
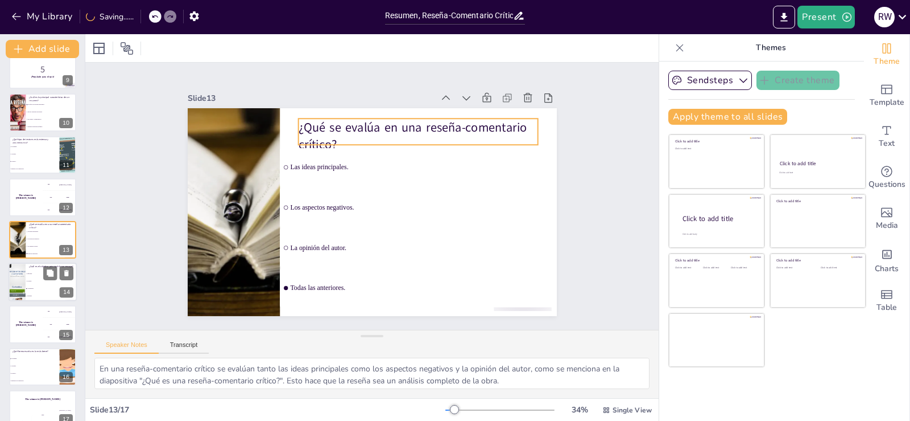
checkbox input "true"
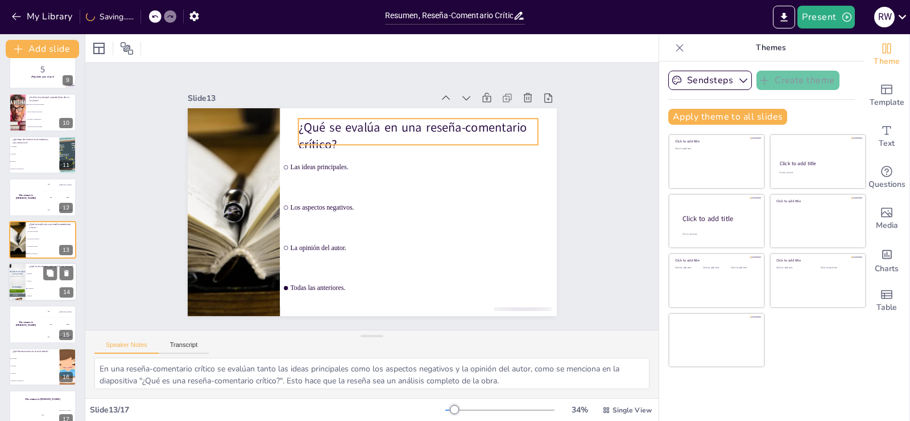
checkbox input "true"
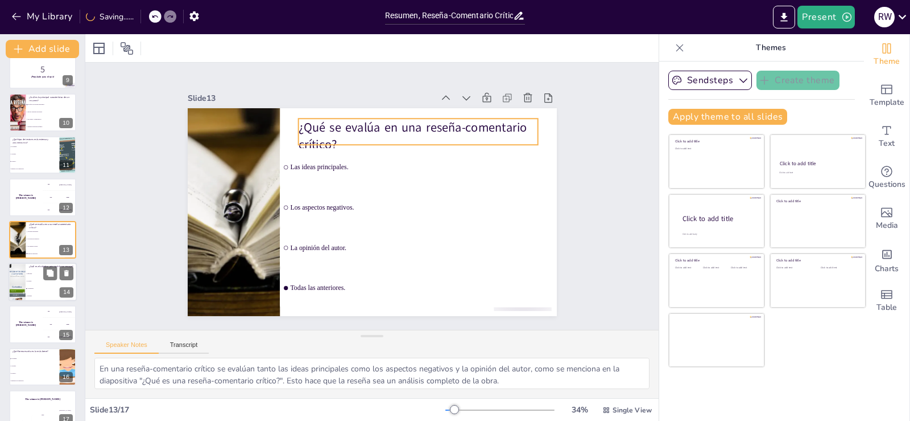
checkbox input "true"
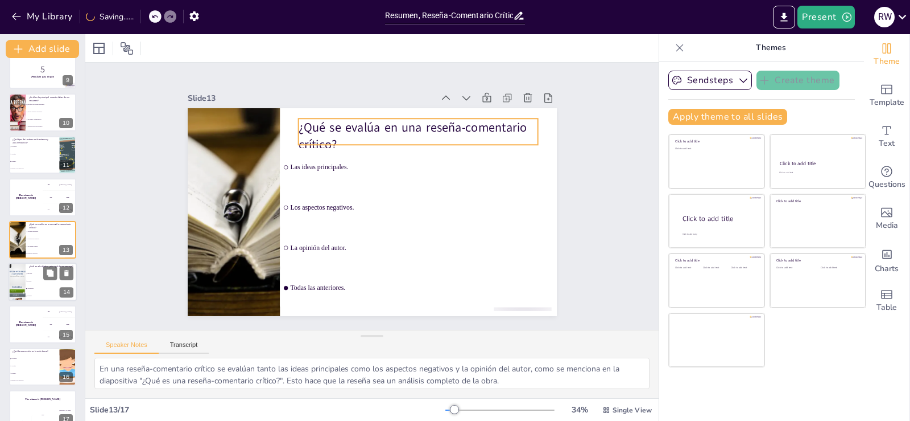
checkbox input "true"
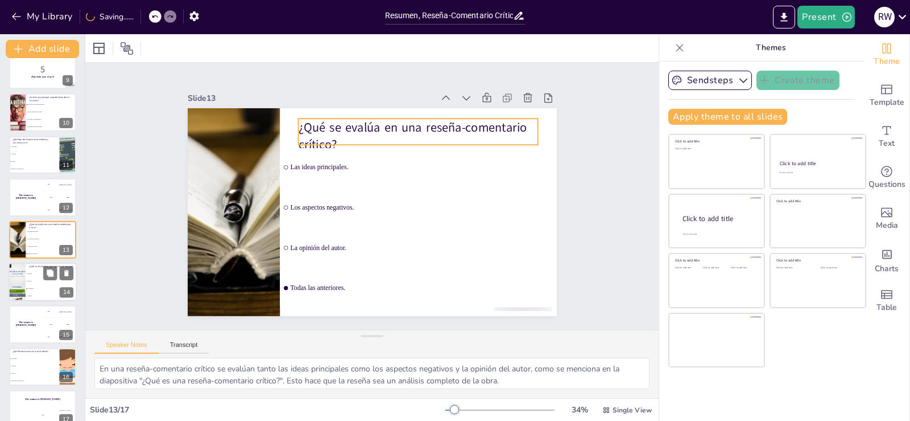
checkbox input "true"
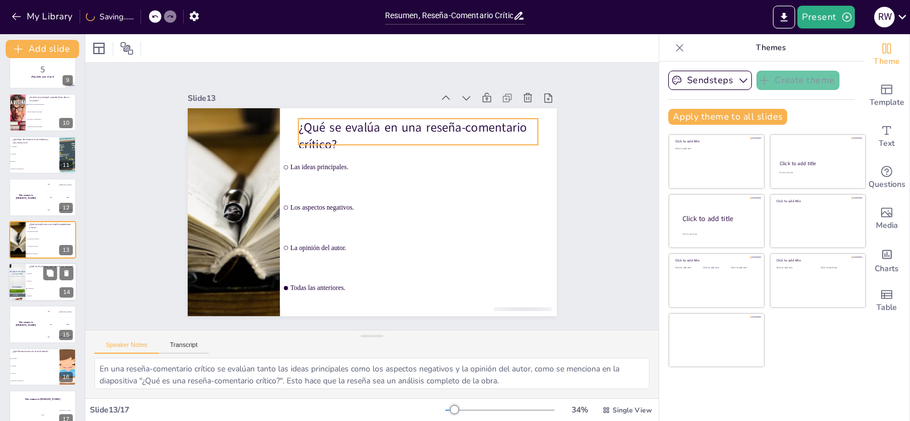
checkbox input "true"
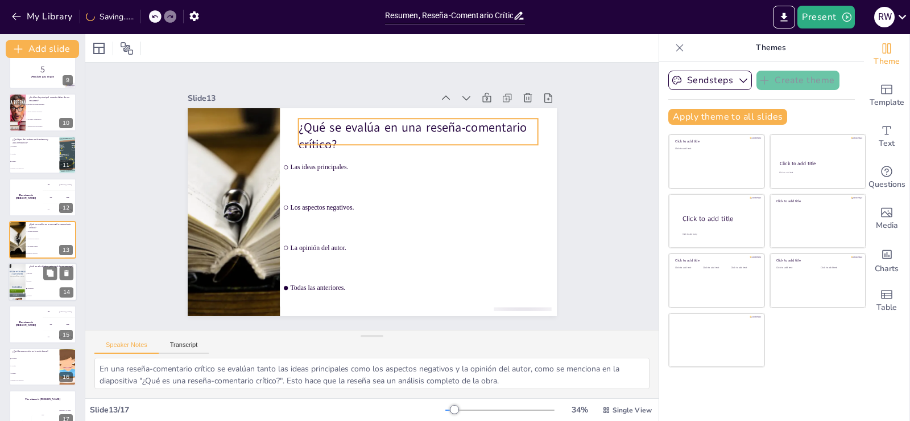
checkbox input "true"
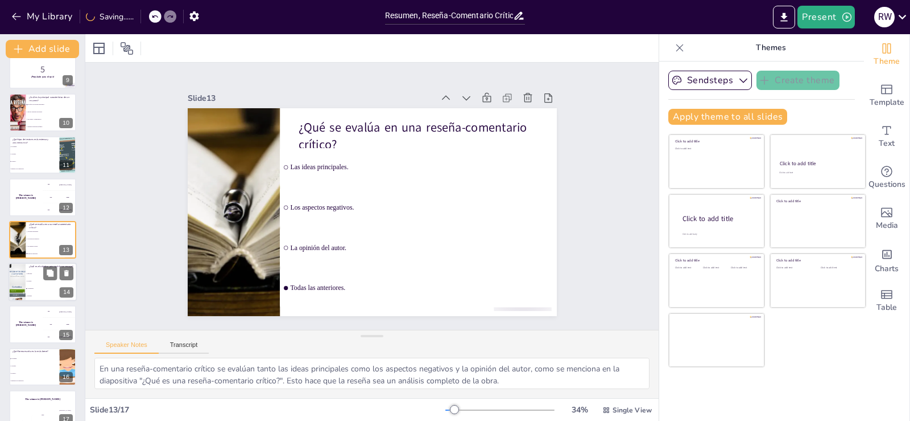
click at [32, 282] on li "Evaluar." at bounding box center [51, 280] width 51 height 7
type textarea "El objetivo principal de un ensayo es argumentar, como se explica en la diaposi…"
checkbox input "true"
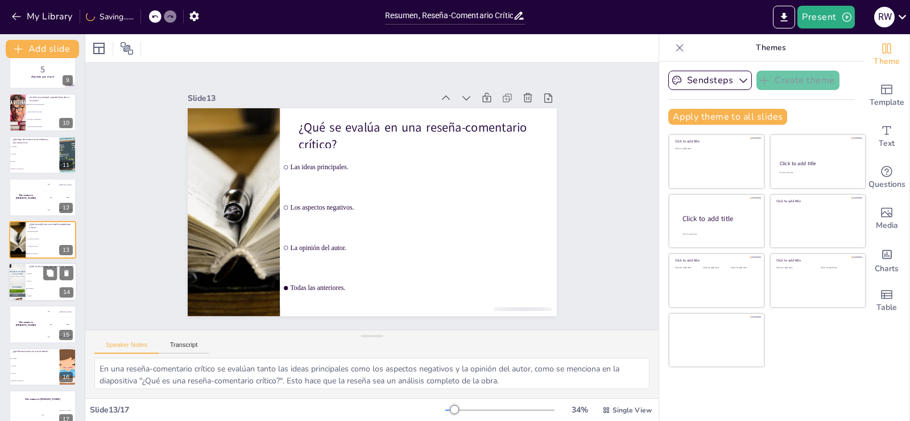
checkbox input "true"
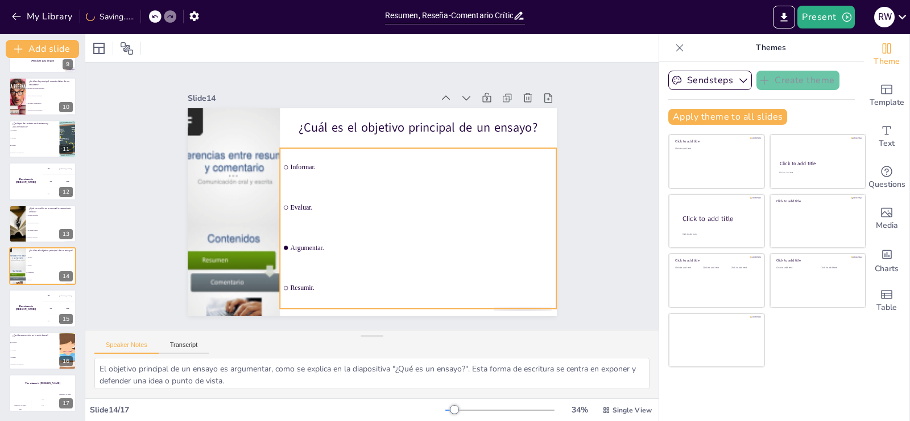
checkbox input "true"
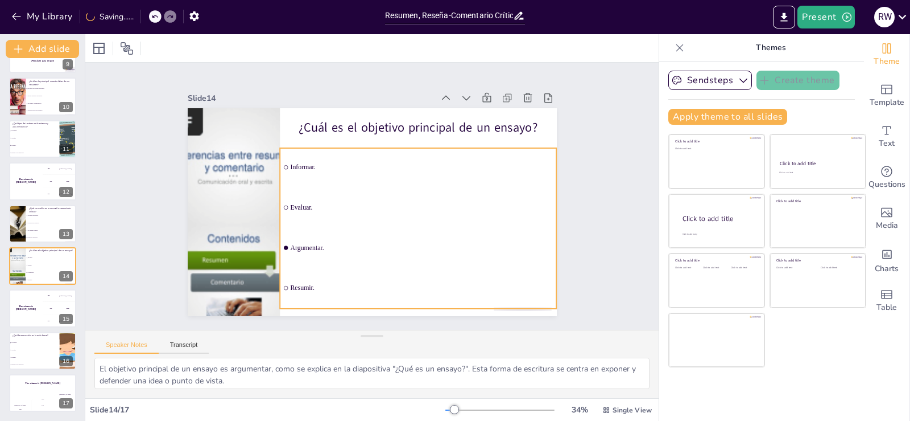
checkbox input "true"
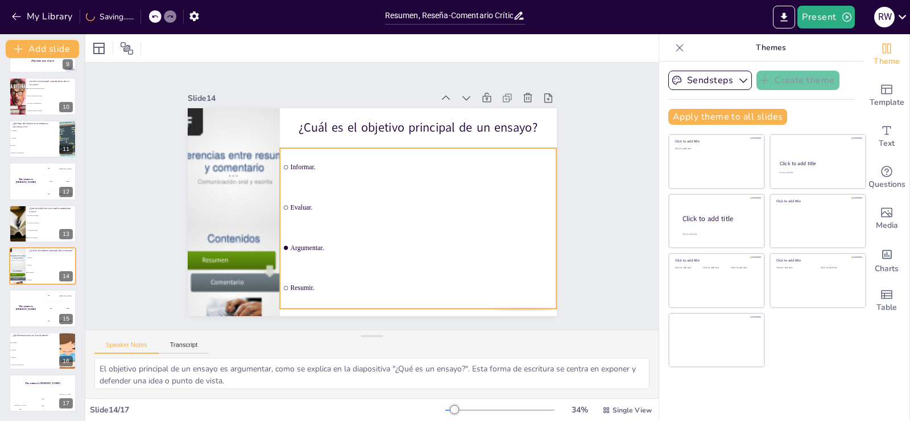
checkbox input "true"
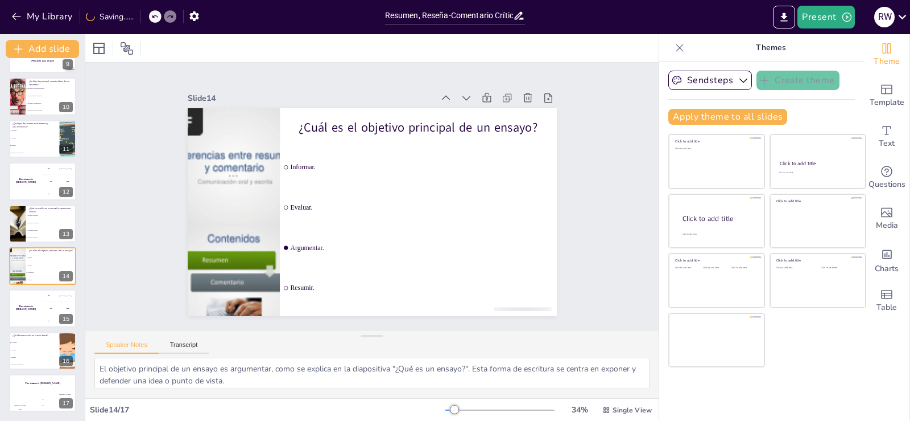
checkbox input "true"
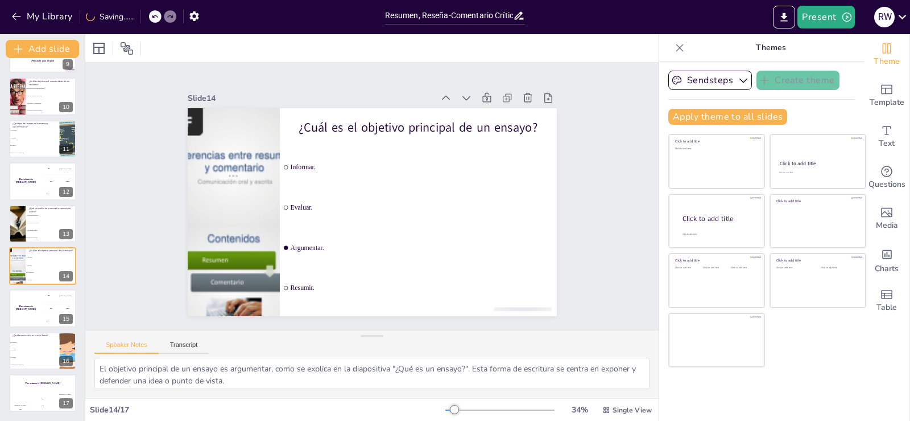
checkbox input "true"
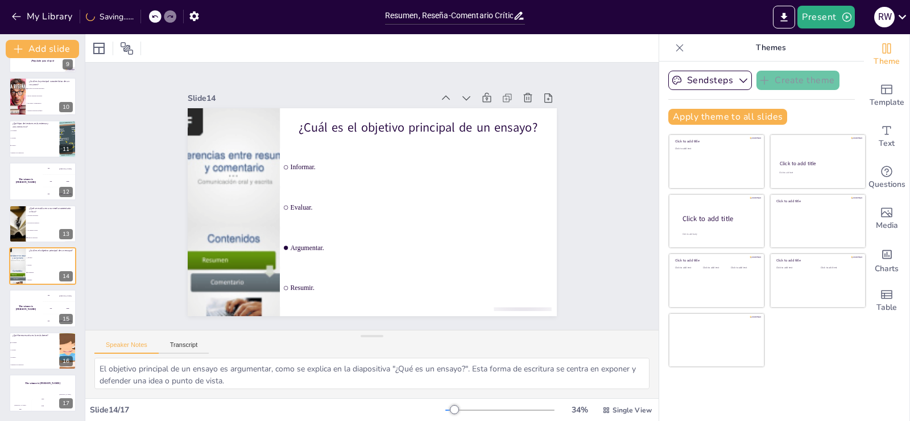
checkbox input "true"
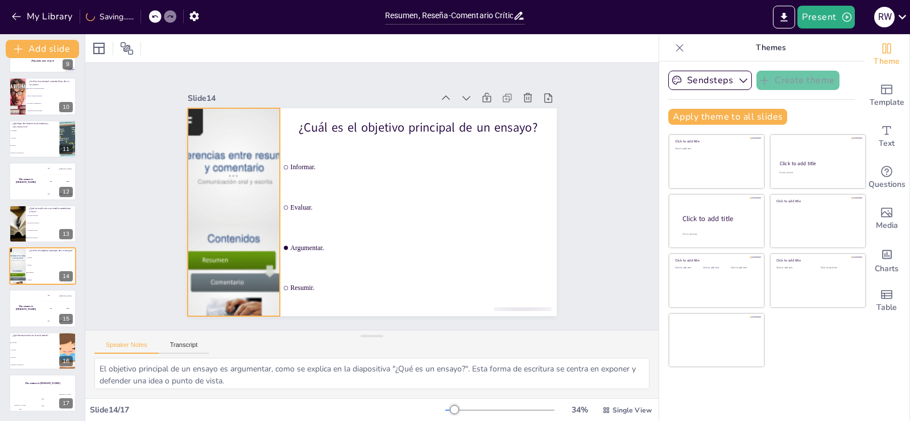
checkbox input "true"
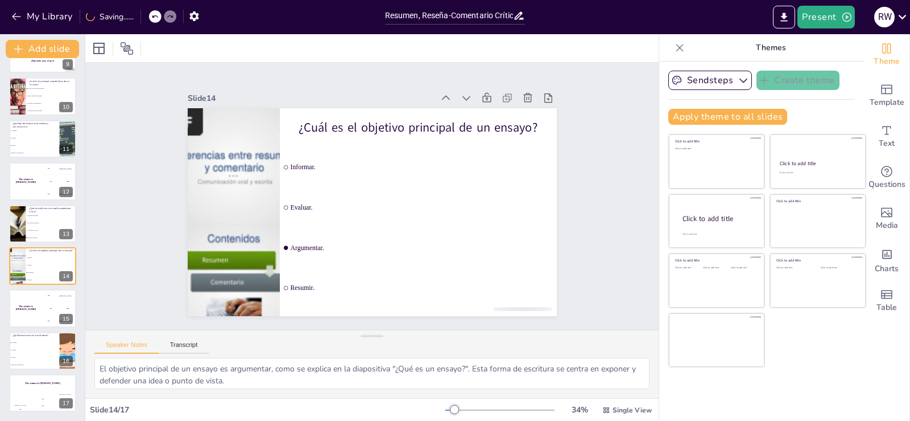
checkbox input "true"
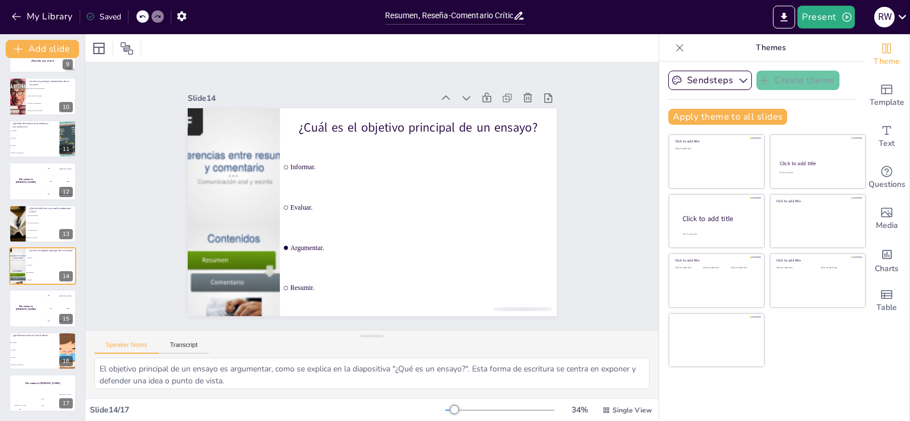
checkbox input "true"
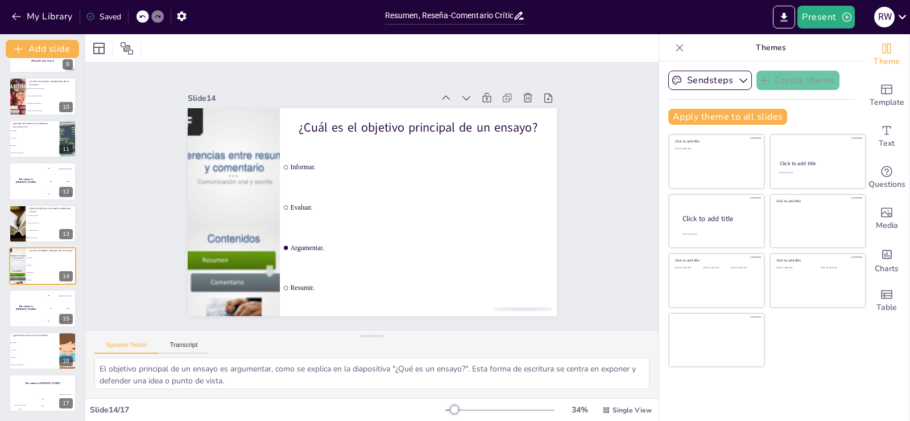
checkbox input "true"
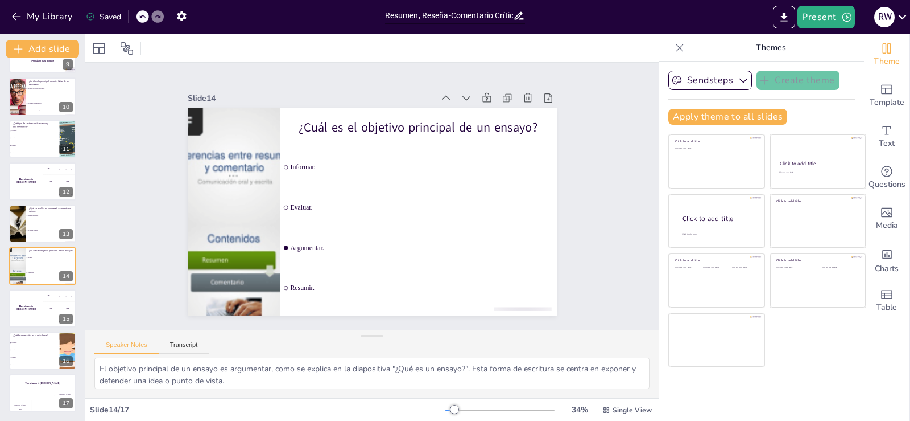
checkbox input "true"
